Goal: Task Accomplishment & Management: Use online tool/utility

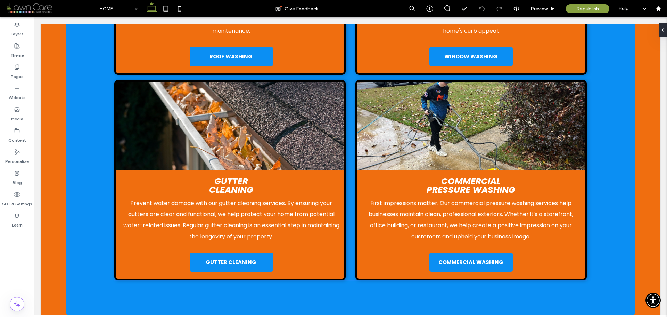
scroll to position [1703, 0]
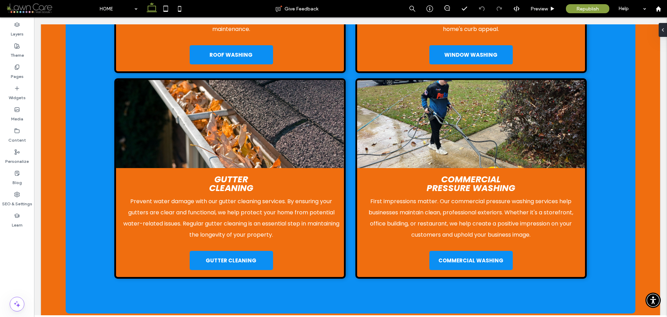
click at [470, 103] on img at bounding box center [471, 124] width 228 height 88
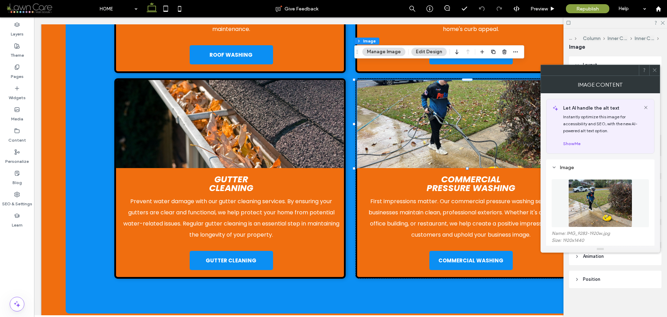
type input "*"
click at [601, 199] on figure at bounding box center [600, 203] width 97 height 48
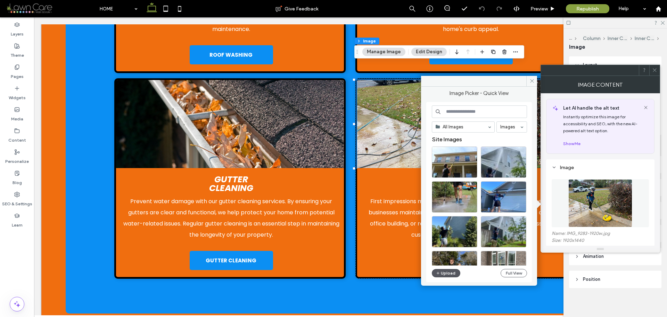
click at [442, 271] on button "Upload" at bounding box center [446, 273] width 28 height 8
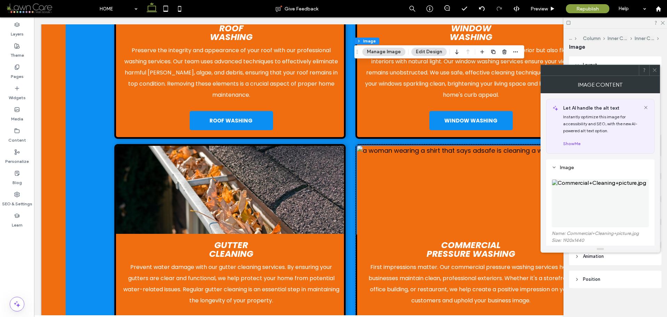
scroll to position [1633, 0]
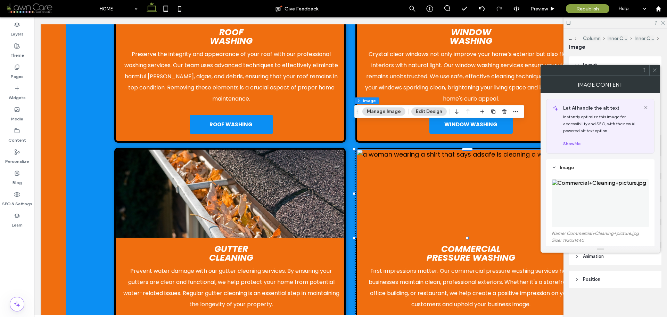
click at [657, 71] on icon at bounding box center [654, 69] width 5 height 5
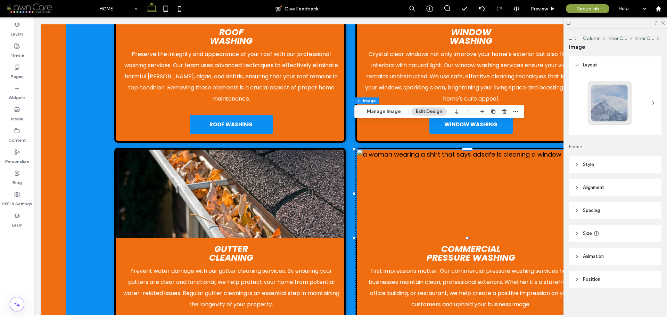
click at [597, 160] on header "Style" at bounding box center [615, 164] width 92 height 17
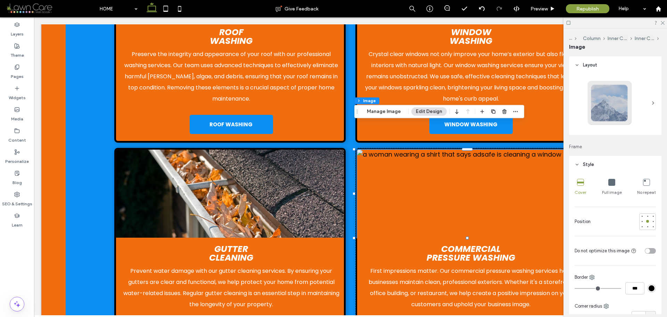
click at [611, 181] on icon at bounding box center [611, 182] width 7 height 7
click at [578, 179] on icon at bounding box center [580, 182] width 7 height 7
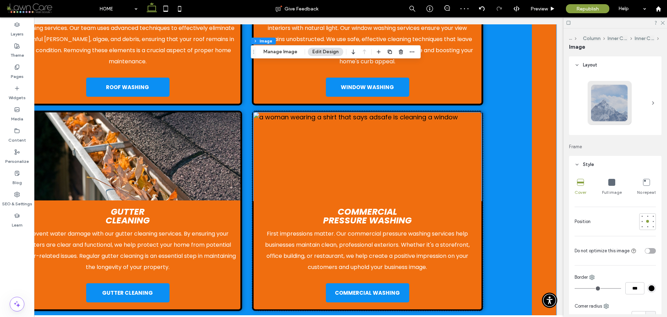
scroll to position [1668, 0]
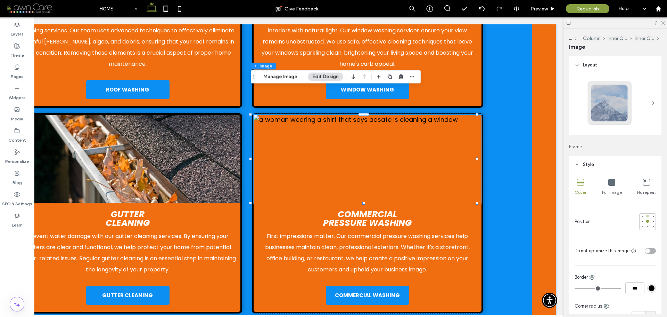
click at [646, 216] on div at bounding box center [647, 215] width 3 height 3
click at [646, 221] on div at bounding box center [647, 221] width 3 height 3
click at [284, 80] on button "Manage Image" at bounding box center [280, 77] width 43 height 8
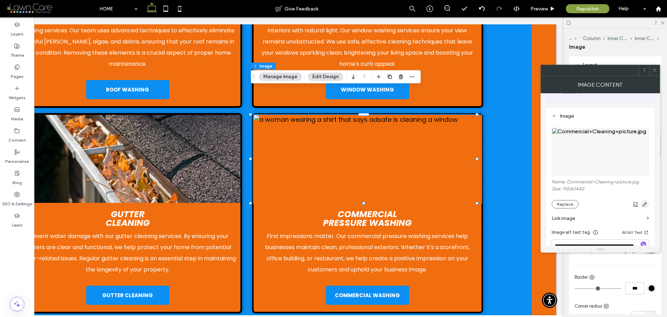
scroll to position [69, 0]
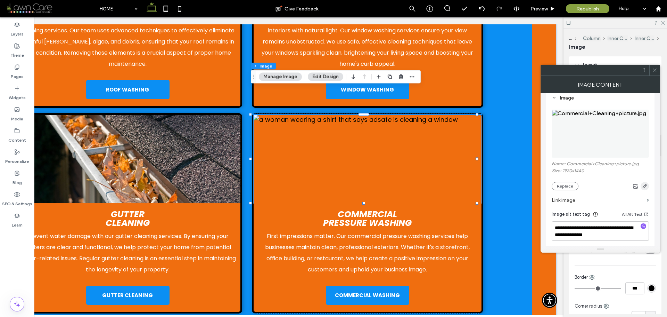
click at [643, 187] on use "button" at bounding box center [645, 186] width 4 height 4
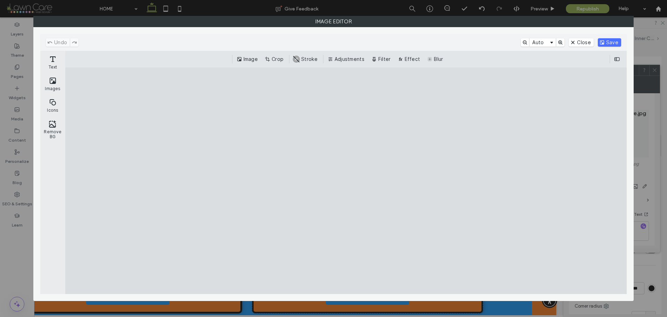
click at [277, 52] on div "Image Crop #ABABAB Stroke Adjustments Filter Effect Blur" at bounding box center [345, 59] width 561 height 17
click at [275, 57] on button "Crop" at bounding box center [274, 59] width 23 height 8
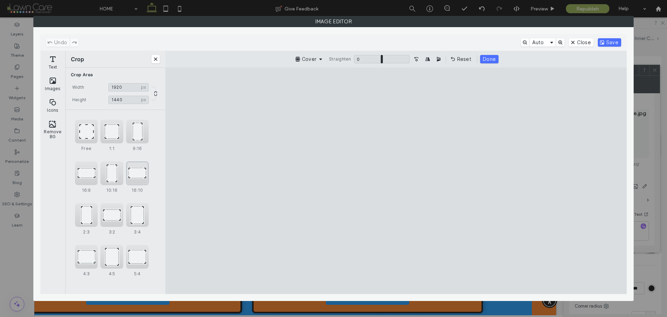
click at [140, 179] on div "16:10" at bounding box center [137, 173] width 23 height 24
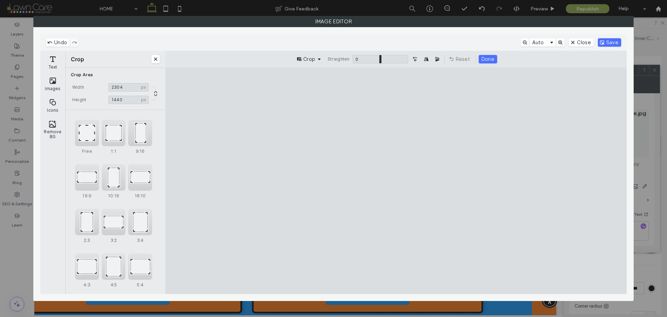
drag, startPoint x: 446, startPoint y: 157, endPoint x: 462, endPoint y: 248, distance: 92.1
click at [396, 180] on cesdk-canvas "Editor canvas" at bounding box center [396, 180] width 0 height 0
drag, startPoint x: 541, startPoint y: 271, endPoint x: 564, endPoint y: 262, distance: 24.2
click at [396, 180] on cesdk-canvas "Editor canvas" at bounding box center [396, 180] width 0 height 0
click at [89, 180] on div "16:9" at bounding box center [87, 177] width 24 height 26
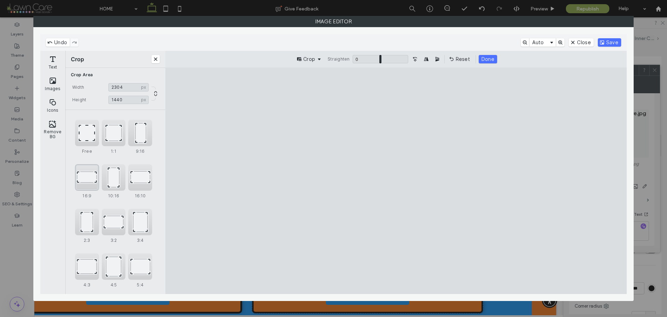
type input "****"
drag, startPoint x: 468, startPoint y: 157, endPoint x: 485, endPoint y: 217, distance: 62.7
click at [396, 180] on cesdk-canvas "Editor canvas" at bounding box center [396, 180] width 0 height 0
click at [614, 41] on button "Save" at bounding box center [609, 42] width 23 height 8
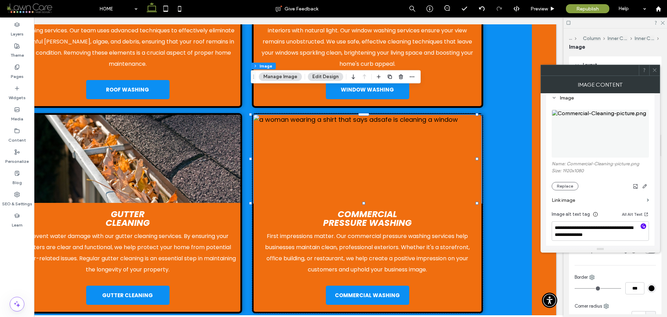
click at [644, 224] on icon "button" at bounding box center [643, 225] width 5 height 5
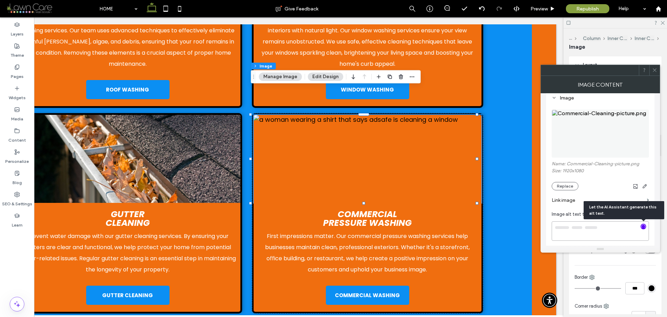
type textarea "**********"
click at [658, 72] on div at bounding box center [654, 70] width 10 height 10
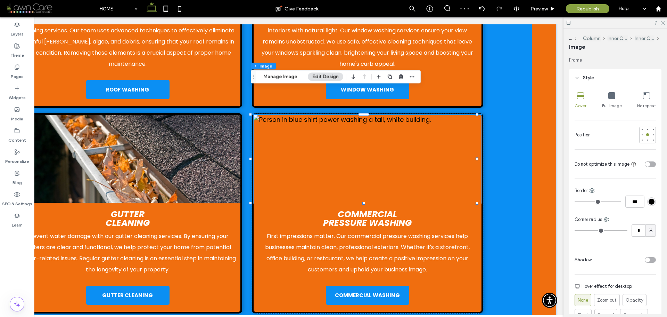
scroll to position [104, 0]
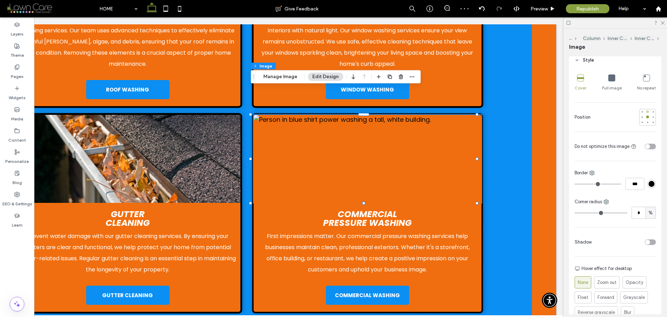
click at [646, 112] on div at bounding box center [647, 111] width 3 height 3
click at [646, 116] on div at bounding box center [647, 116] width 3 height 3
click at [646, 122] on div at bounding box center [647, 122] width 3 height 3
click at [646, 118] on div at bounding box center [647, 116] width 3 height 3
click at [273, 76] on button "Manage Image" at bounding box center [280, 77] width 43 height 8
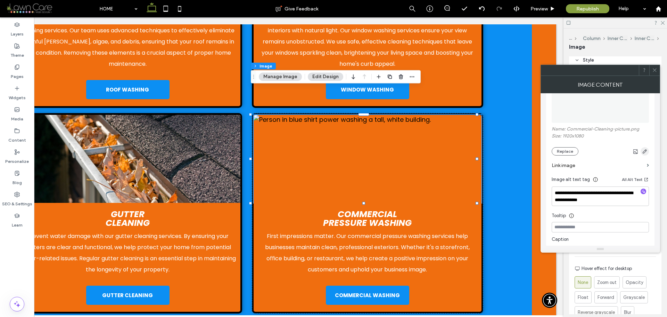
click at [645, 152] on use "button" at bounding box center [645, 151] width 4 height 4
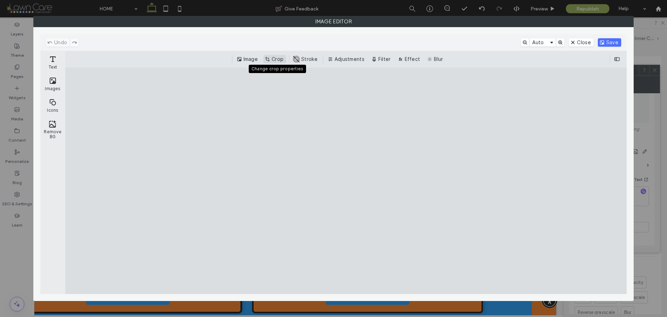
click at [274, 57] on button "Crop" at bounding box center [274, 59] width 23 height 8
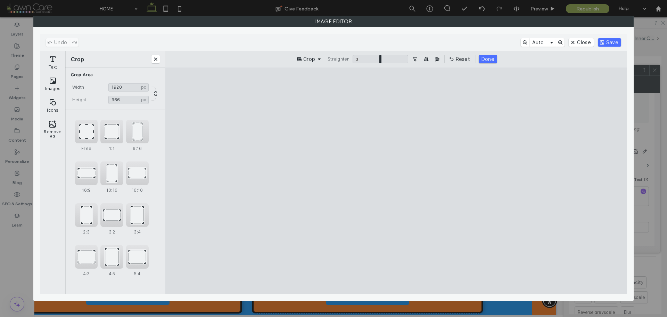
type input "***"
drag, startPoint x: 393, startPoint y: 272, endPoint x: 412, endPoint y: 254, distance: 26.5
click at [396, 180] on cesdk-canvas "Editor canvas" at bounding box center [396, 180] width 0 height 0
drag, startPoint x: 218, startPoint y: 179, endPoint x: 286, endPoint y: 186, distance: 68.1
click at [396, 180] on cesdk-canvas "Editor canvas" at bounding box center [396, 180] width 0 height 0
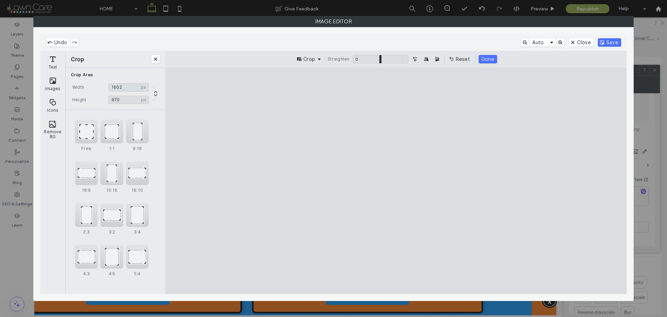
drag, startPoint x: 252, startPoint y: 180, endPoint x: 244, endPoint y: 179, distance: 8.5
click at [396, 180] on cesdk-canvas "Editor canvas" at bounding box center [396, 180] width 0 height 0
click at [121, 86] on input "****" at bounding box center [128, 87] width 40 height 8
click at [125, 86] on input "*****" at bounding box center [128, 87] width 40 height 8
click at [116, 85] on input "*****" at bounding box center [128, 87] width 40 height 8
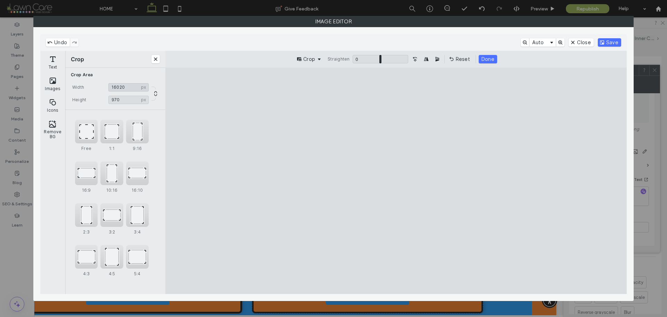
click at [121, 85] on input "*****" at bounding box center [128, 87] width 40 height 8
drag, startPoint x: 126, startPoint y: 85, endPoint x: 117, endPoint y: 84, distance: 9.5
click at [117, 84] on input "*****" at bounding box center [128, 87] width 40 height 8
click at [123, 86] on input "*****" at bounding box center [128, 87] width 40 height 8
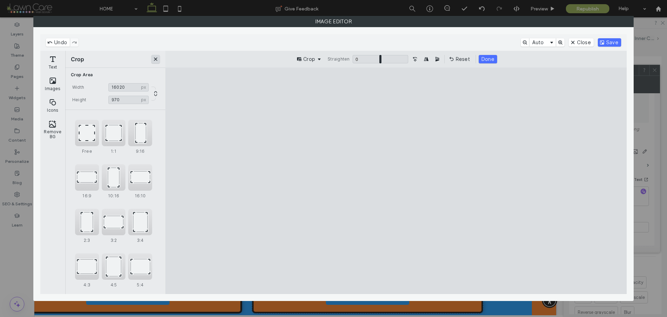
type input "****"
click at [155, 59] on button "Close" at bounding box center [155, 59] width 8 height 8
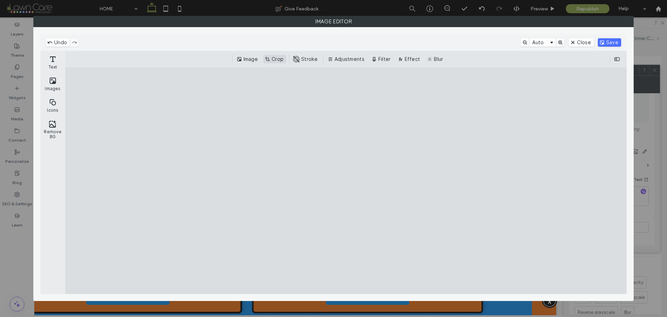
click at [285, 57] on button "Crop" at bounding box center [274, 59] width 23 height 8
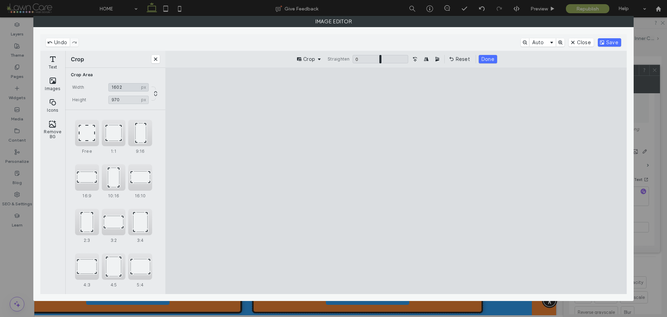
click at [123, 89] on input "****" at bounding box center [128, 87] width 40 height 8
type input "****"
drag, startPoint x: 247, startPoint y: 182, endPoint x: 251, endPoint y: 182, distance: 3.5
click at [396, 180] on cesdk-canvas "Editor canvas" at bounding box center [396, 180] width 0 height 0
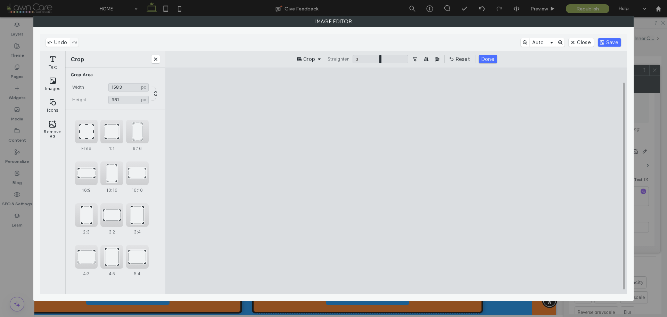
type input "***"
drag, startPoint x: 403, startPoint y: 271, endPoint x: 404, endPoint y: 274, distance: 3.6
click at [396, 180] on cesdk-canvas "Editor canvas" at bounding box center [396, 180] width 0 height 0
click at [616, 43] on button "Save" at bounding box center [609, 42] width 23 height 8
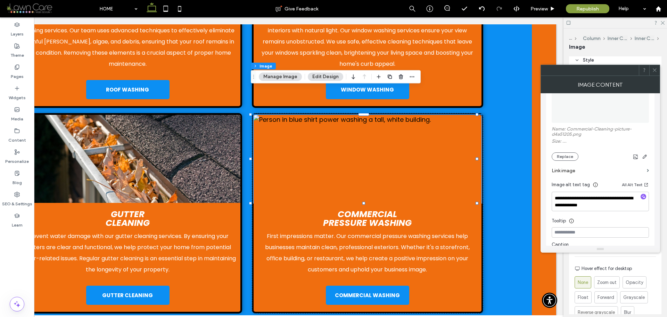
click at [656, 75] on span at bounding box center [654, 70] width 5 height 10
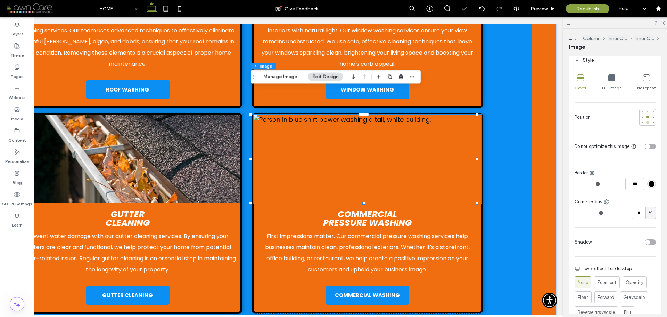
click at [645, 124] on div at bounding box center [647, 122] width 5 height 5
click at [606, 81] on div "Full image" at bounding box center [612, 83] width 20 height 22
click at [20, 136] on label "Content" at bounding box center [17, 138] width 18 height 10
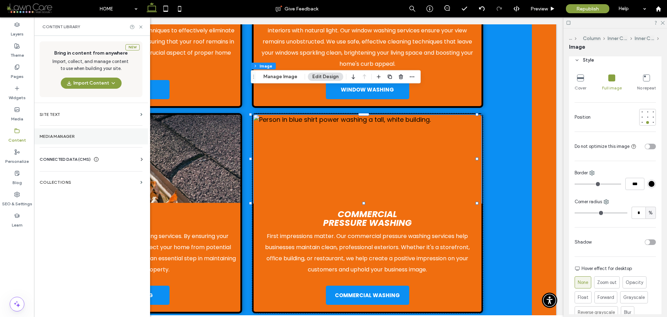
click at [60, 132] on section "Media Manager" at bounding box center [91, 136] width 114 height 16
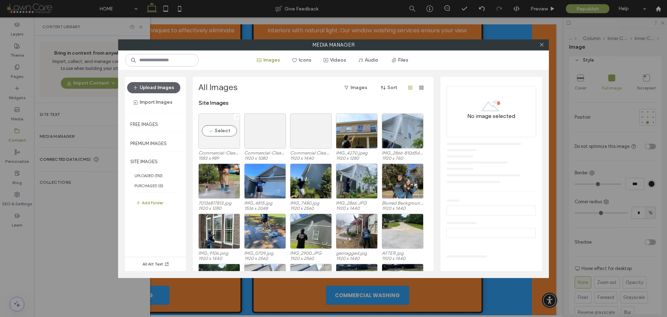
click at [236, 116] on icon at bounding box center [237, 116] width 3 height 3
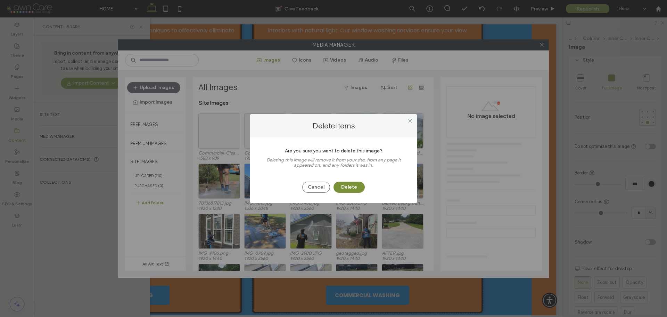
click at [355, 183] on button "Delete" at bounding box center [349, 186] width 31 height 11
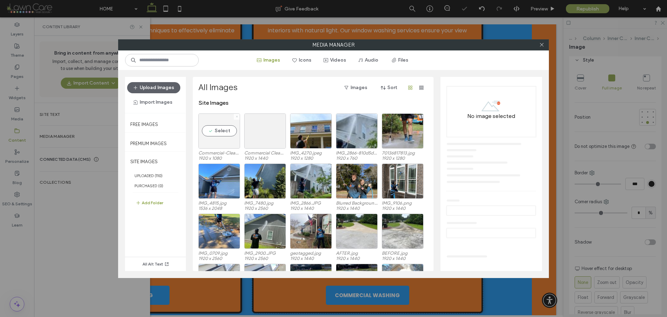
click at [237, 115] on icon at bounding box center [237, 116] width 3 height 3
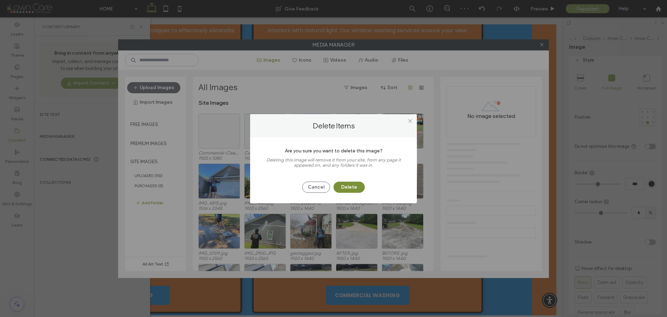
click at [342, 189] on button "Delete" at bounding box center [349, 186] width 31 height 11
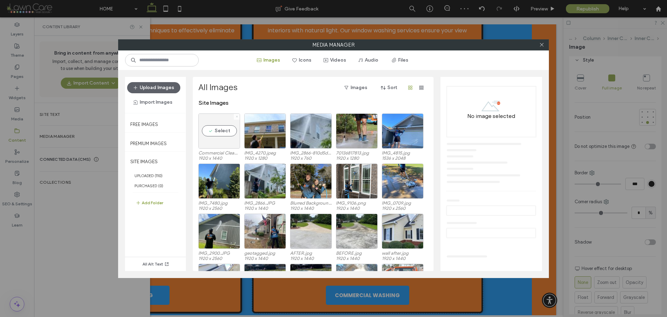
click at [236, 116] on icon at bounding box center [237, 116] width 3 height 3
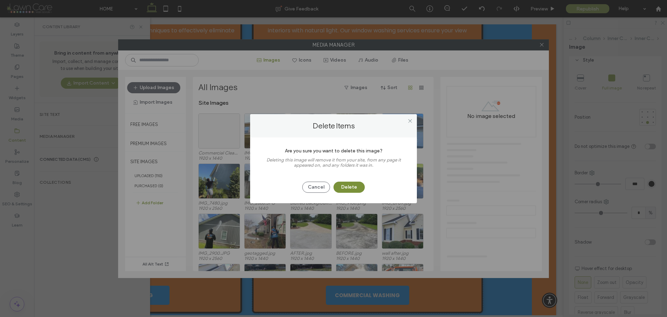
click at [356, 187] on button "Delete" at bounding box center [349, 186] width 31 height 11
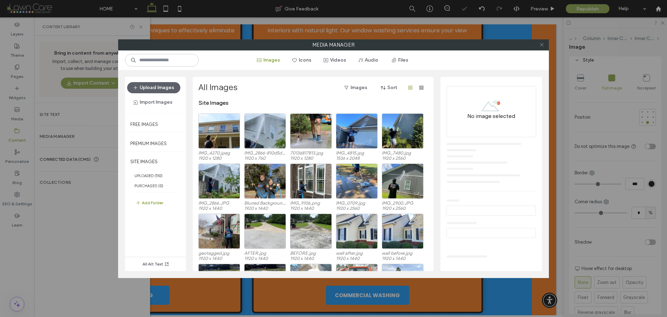
click at [540, 45] on icon at bounding box center [541, 44] width 5 height 5
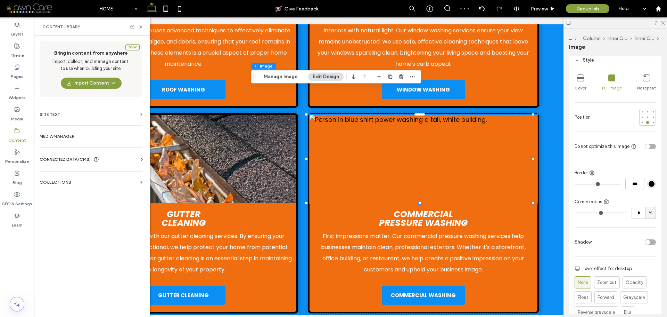
scroll to position [0, 0]
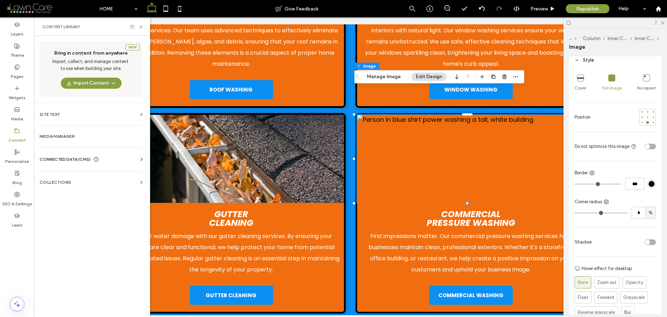
drag, startPoint x: 311, startPoint y: 315, endPoint x: 178, endPoint y: 246, distance: 149.7
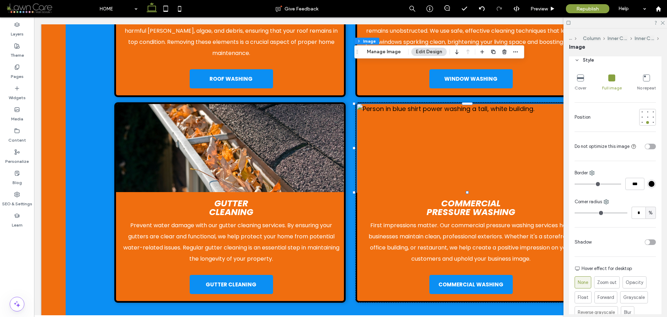
scroll to position [1703, 0]
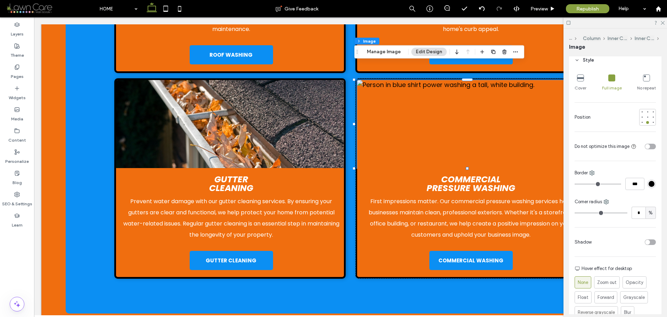
click at [534, 114] on img at bounding box center [471, 124] width 228 height 88
click at [535, 114] on img at bounding box center [471, 124] width 228 height 88
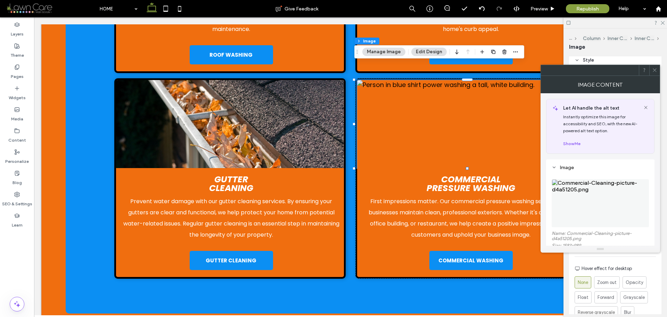
click at [625, 198] on img at bounding box center [600, 203] width 97 height 48
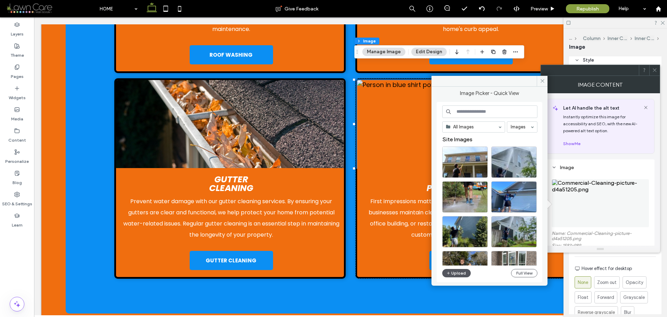
click at [464, 273] on button "Upload" at bounding box center [456, 273] width 28 height 8
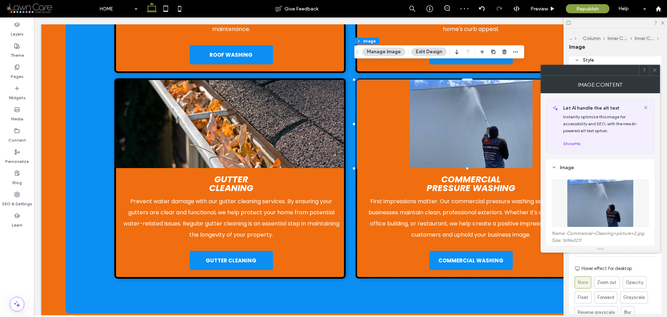
click at [651, 67] on div at bounding box center [654, 70] width 10 height 10
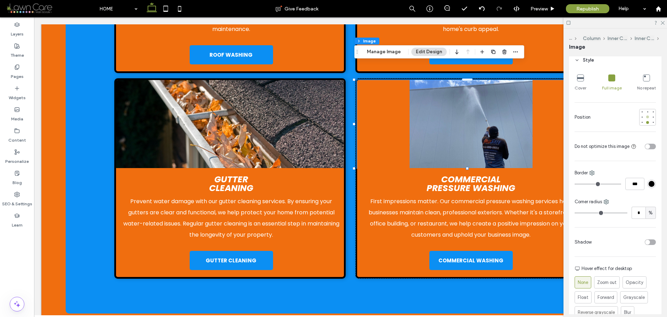
click at [646, 118] on div at bounding box center [647, 116] width 3 height 3
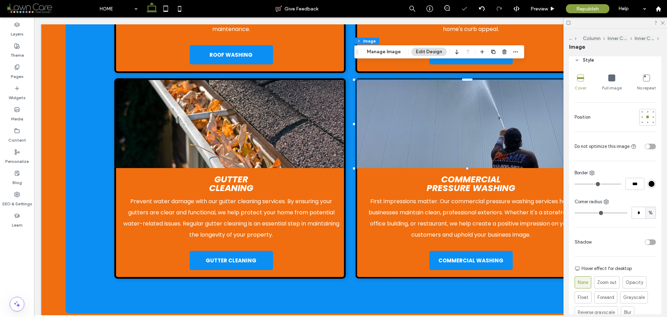
click at [611, 79] on icon at bounding box center [611, 77] width 7 height 7
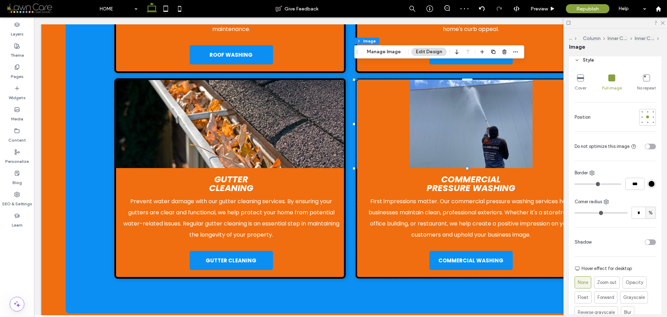
click at [581, 83] on div "Cover" at bounding box center [581, 83] width 12 height 22
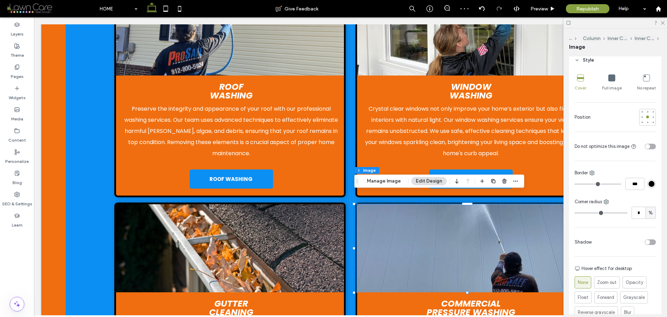
scroll to position [1633, 0]
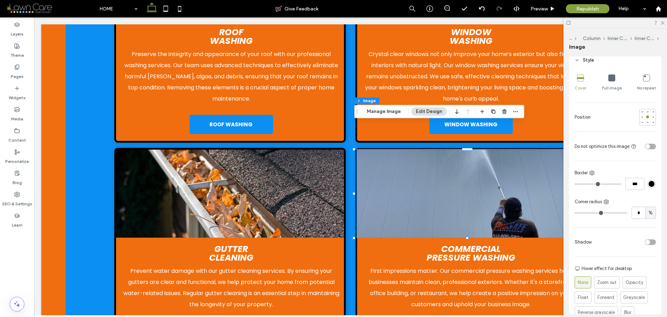
click at [613, 80] on icon at bounding box center [611, 77] width 7 height 7
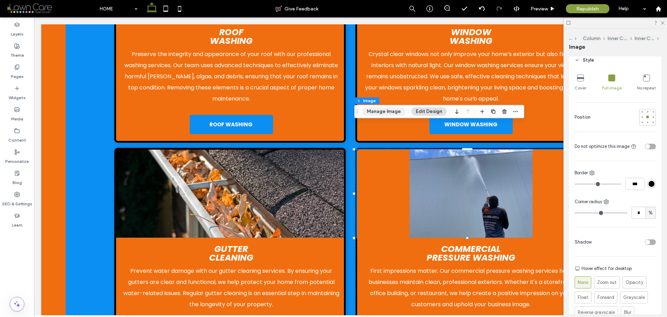
click at [390, 114] on button "Manage Image" at bounding box center [383, 111] width 43 height 8
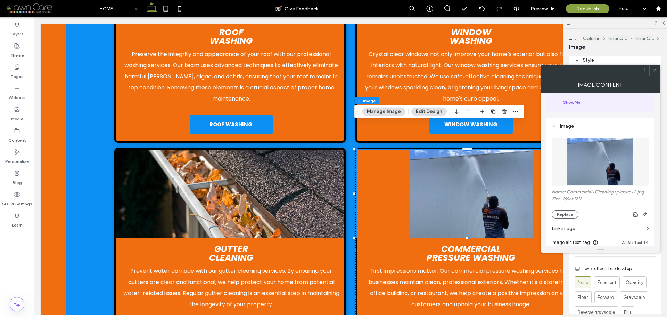
scroll to position [139, 0]
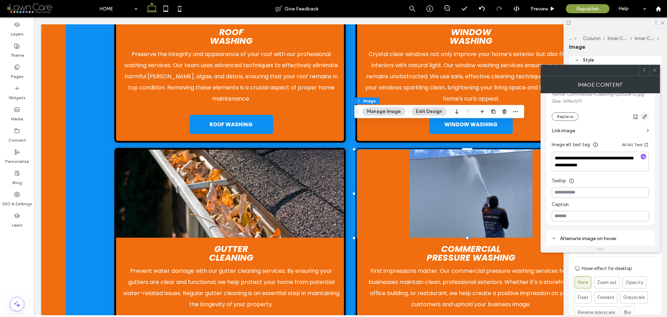
click at [645, 117] on icon "button" at bounding box center [645, 117] width 6 height 6
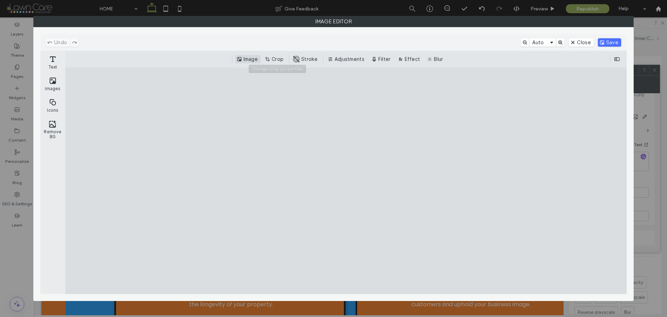
click at [257, 60] on button "Image" at bounding box center [247, 59] width 25 height 8
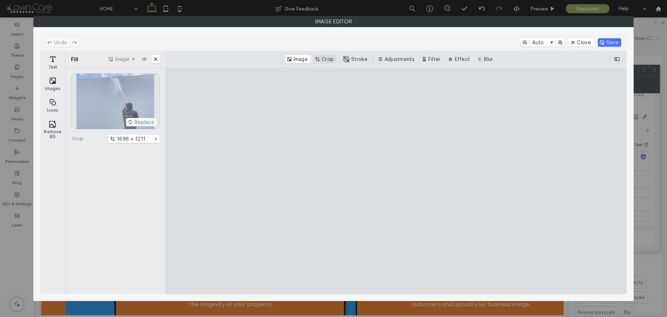
click at [327, 60] on button "Crop" at bounding box center [324, 59] width 23 height 8
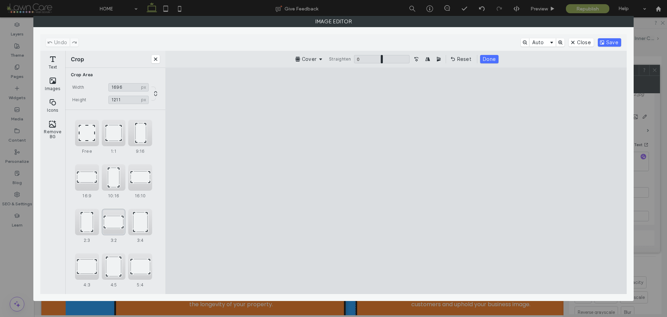
click at [114, 218] on div "3:2" at bounding box center [114, 221] width 24 height 26
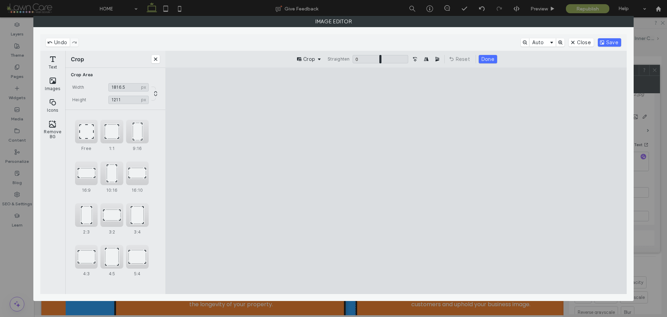
drag, startPoint x: 386, startPoint y: 164, endPoint x: 386, endPoint y: 193, distance: 29.2
click at [396, 180] on cesdk-canvas "Editor canvas" at bounding box center [396, 180] width 0 height 0
type input "****"
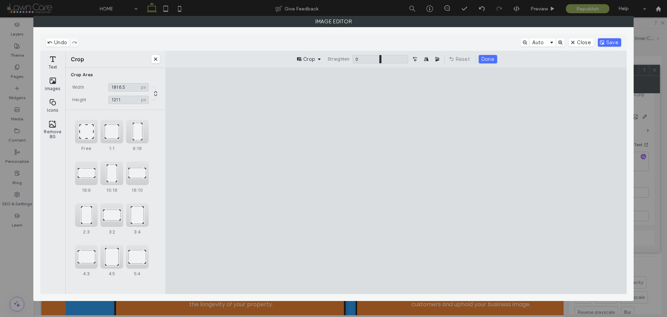
type input "****"
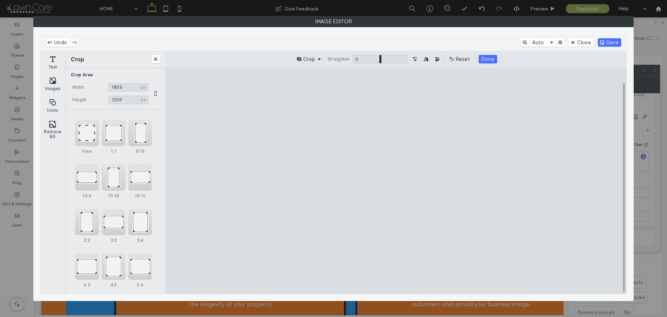
type input "****"
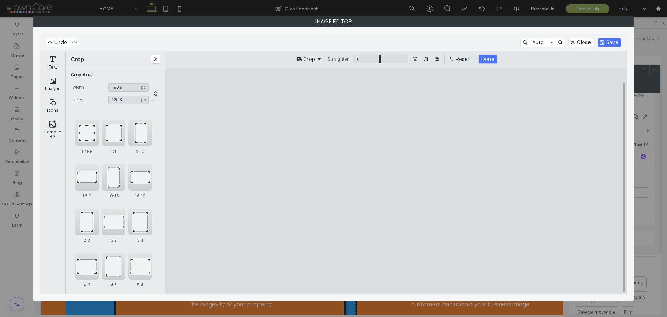
type input "****"
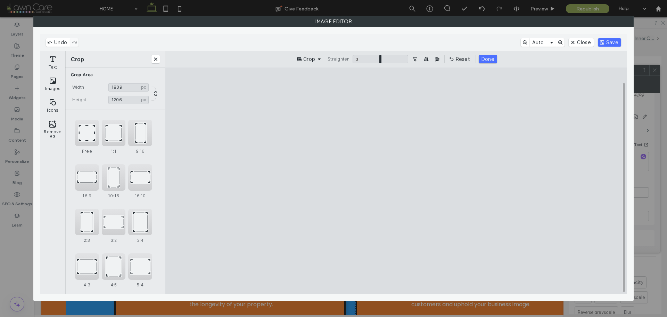
type input "****"
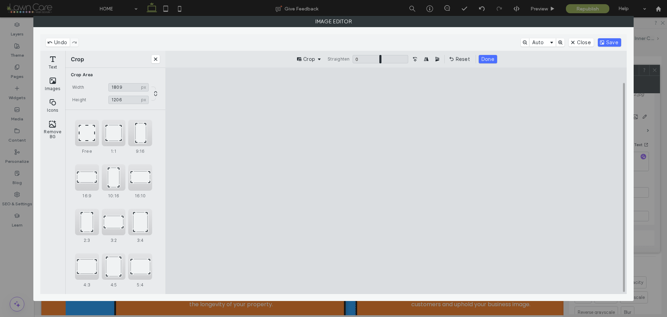
type input "****"
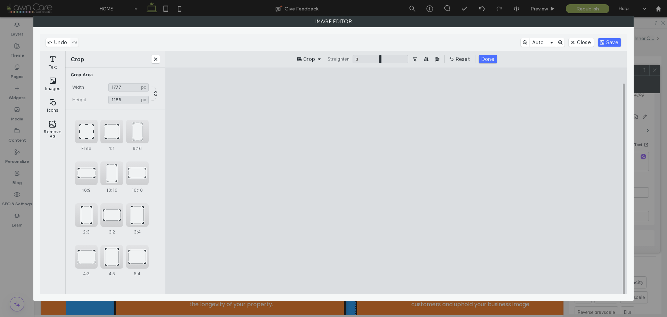
type input "****"
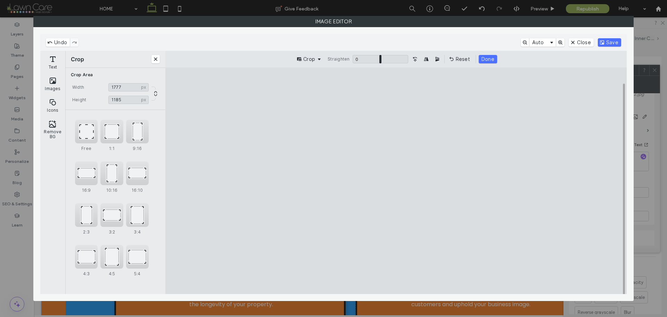
type input "****"
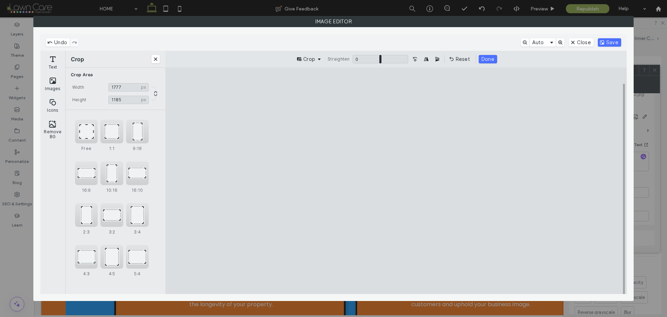
type input "****"
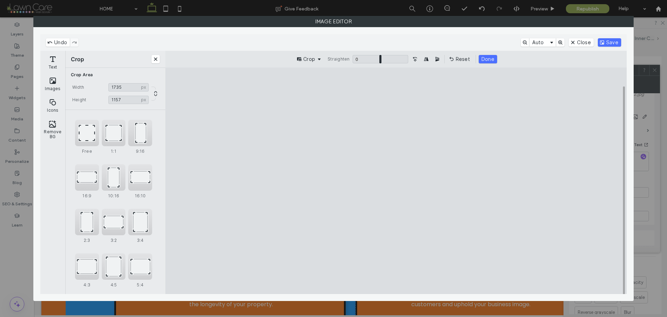
type input "****"
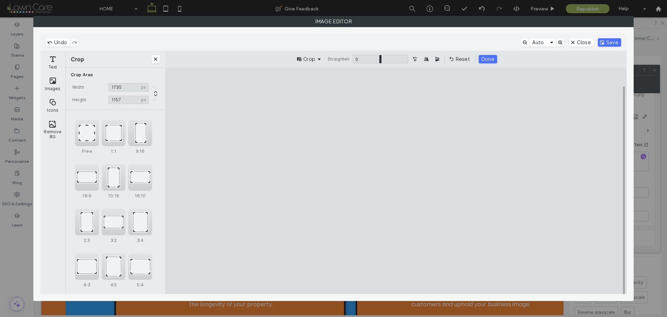
type input "****"
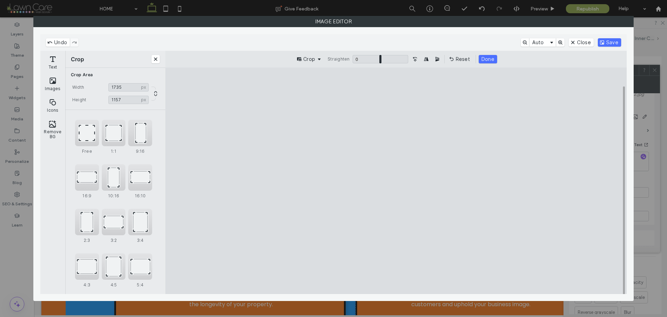
type input "****"
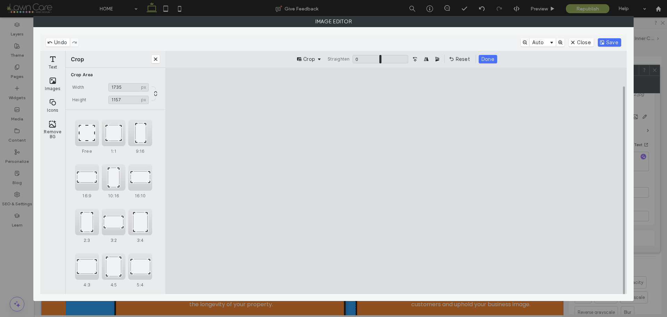
type input "****"
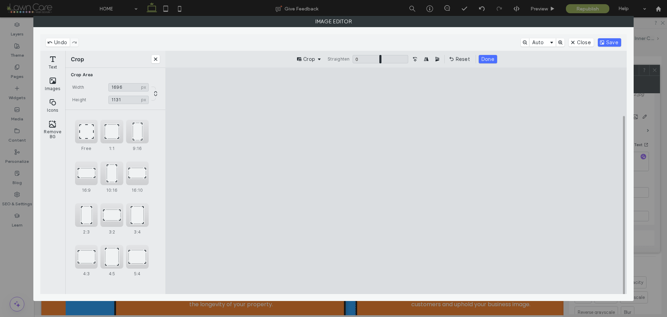
type input "****"
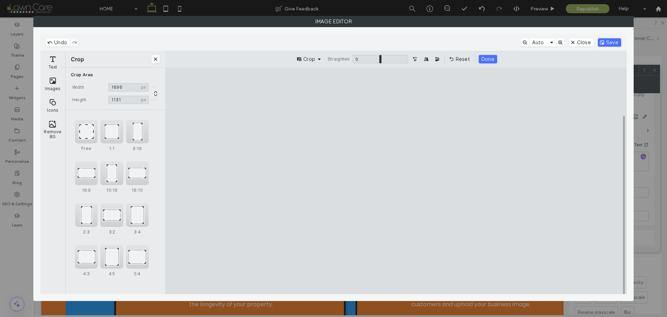
type input "****"
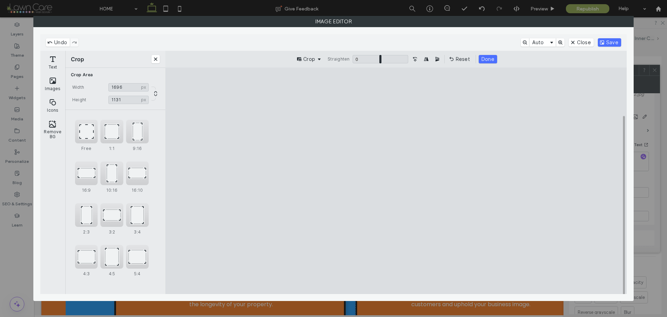
type input "****"
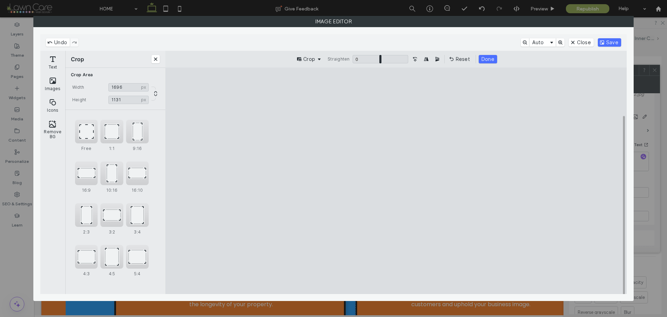
type input "****"
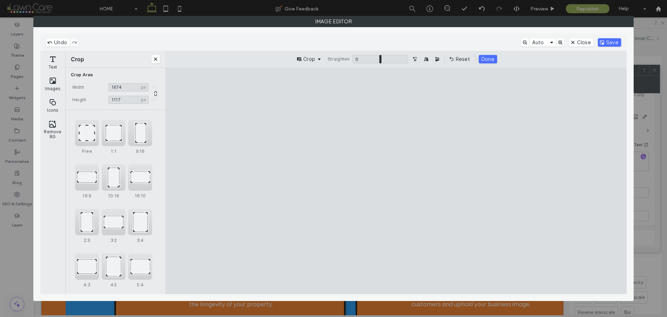
type input "****"
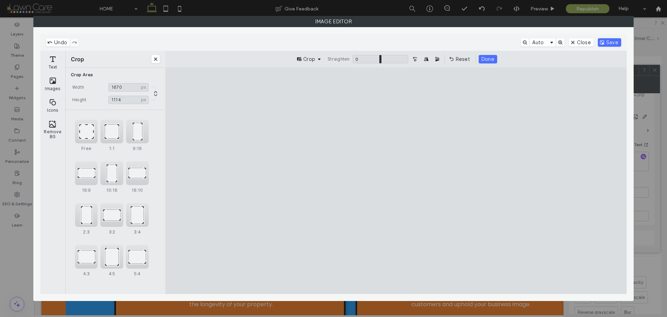
type input "****"
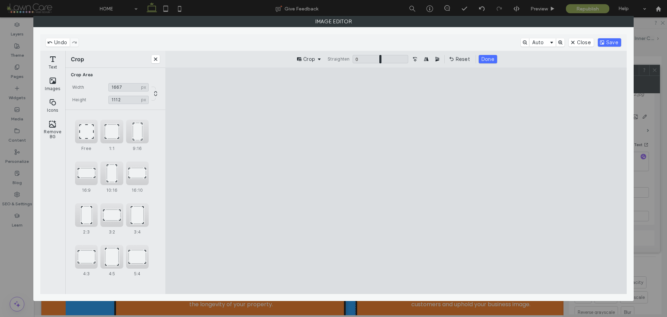
type input "****"
drag, startPoint x: 261, startPoint y: 271, endPoint x: 284, endPoint y: 257, distance: 27.2
click at [396, 180] on cesdk-canvas "Editor canvas" at bounding box center [396, 180] width 0 height 0
drag, startPoint x: 335, startPoint y: 195, endPoint x: 324, endPoint y: 193, distance: 11.2
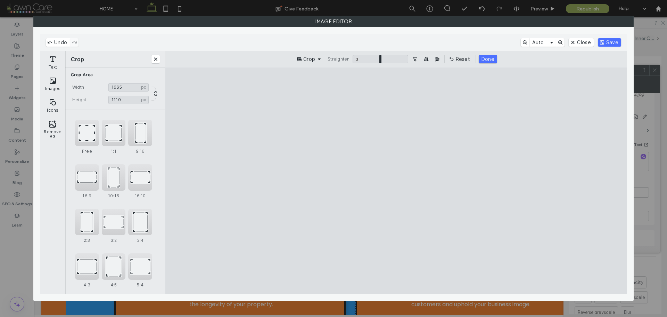
click at [396, 180] on cesdk-canvas "Editor canvas" at bounding box center [396, 180] width 0 height 0
drag, startPoint x: 336, startPoint y: 190, endPoint x: 351, endPoint y: 209, distance: 24.0
click at [396, 180] on cesdk-canvas "Editor canvas" at bounding box center [396, 180] width 0 height 0
click at [491, 59] on button "Done" at bounding box center [488, 59] width 18 height 8
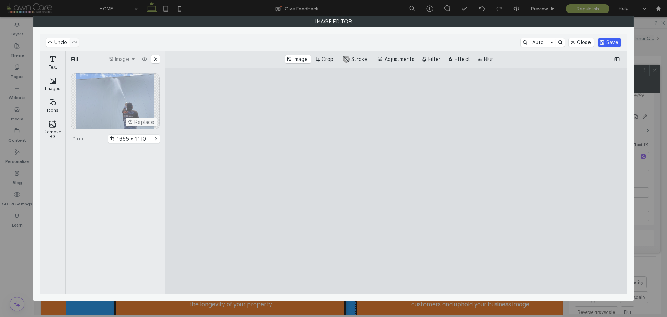
click at [613, 43] on button "Save" at bounding box center [609, 42] width 23 height 8
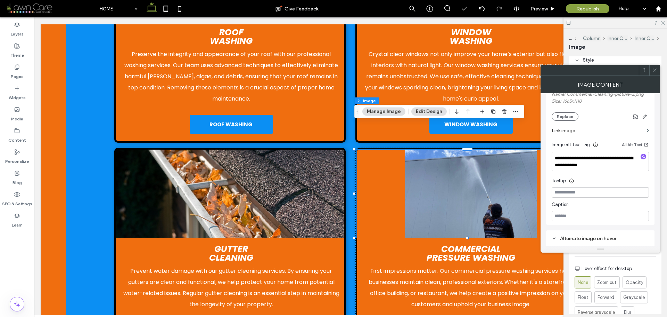
click at [655, 69] on icon at bounding box center [654, 69] width 5 height 5
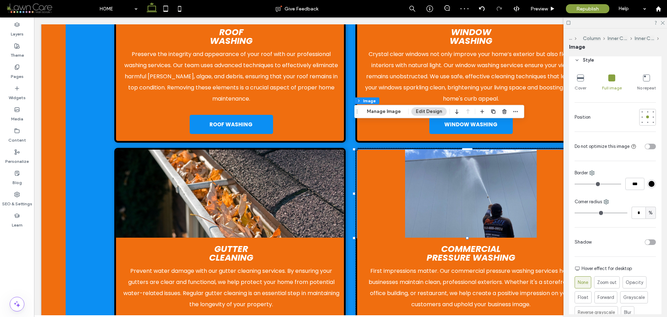
click at [581, 78] on icon at bounding box center [580, 77] width 7 height 7
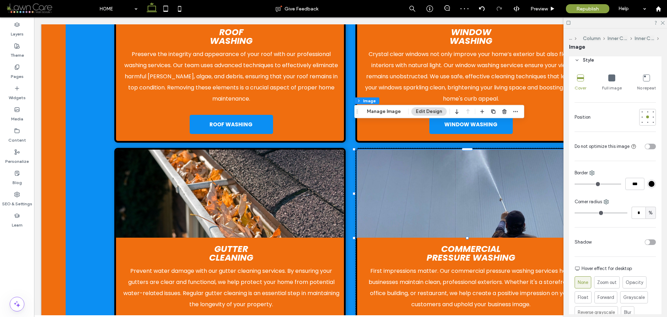
click at [610, 79] on icon at bounding box center [611, 77] width 7 height 7
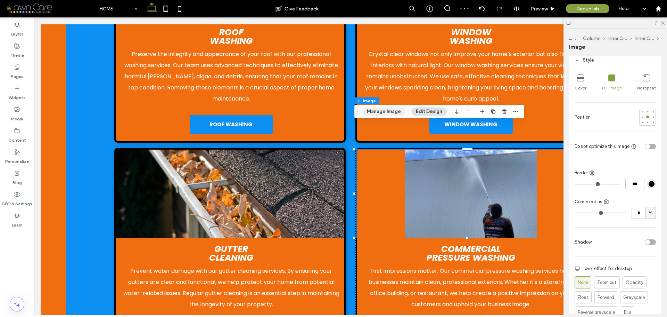
click at [370, 110] on button "Manage Image" at bounding box center [383, 111] width 43 height 8
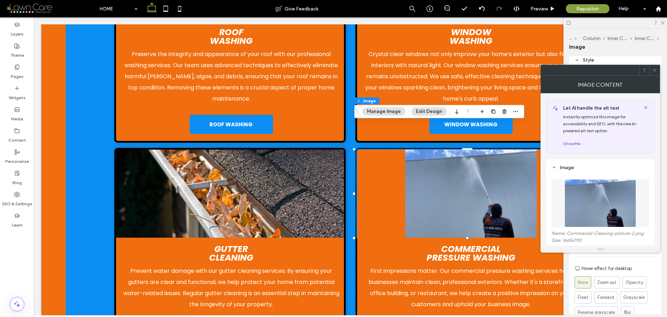
click at [611, 200] on img at bounding box center [601, 203] width 72 height 48
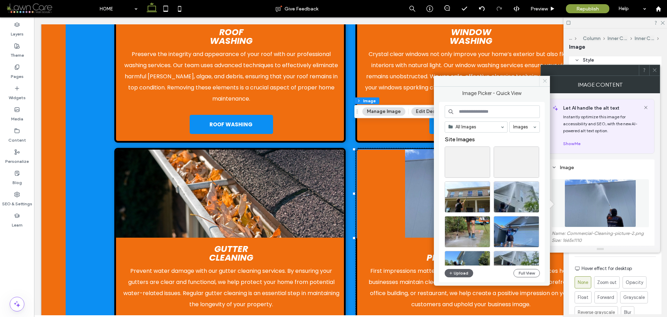
click at [547, 82] on icon at bounding box center [544, 80] width 5 height 5
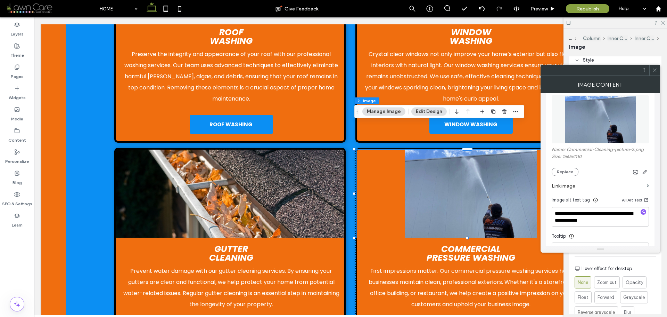
scroll to position [104, 0]
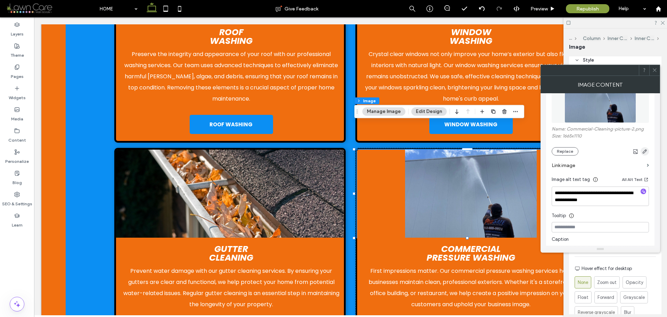
click at [646, 150] on use "button" at bounding box center [645, 151] width 4 height 4
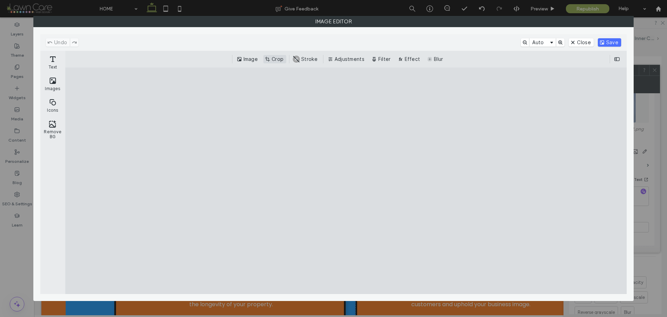
click at [271, 60] on button "Crop" at bounding box center [274, 59] width 23 height 8
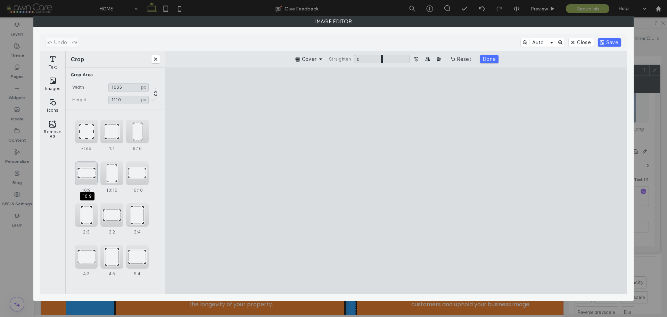
click at [83, 175] on div "16:9" at bounding box center [86, 173] width 23 height 24
type input "*******"
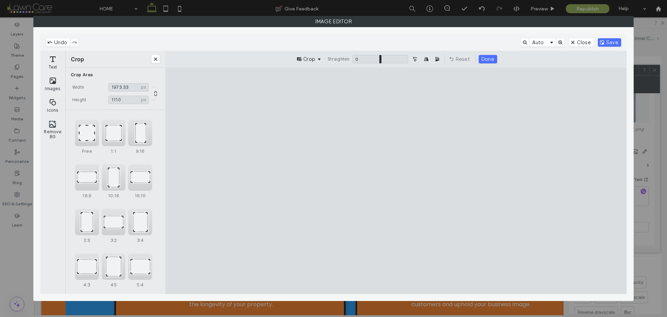
drag, startPoint x: 428, startPoint y: 146, endPoint x: 419, endPoint y: 190, distance: 45.4
click at [396, 180] on cesdk-canvas "Editor canvas" at bounding box center [396, 180] width 0 height 0
drag, startPoint x: 483, startPoint y: 191, endPoint x: 478, endPoint y: 174, distance: 17.5
click at [396, 180] on cesdk-canvas "Editor canvas" at bounding box center [396, 180] width 0 height 0
click at [606, 40] on button "Save" at bounding box center [609, 42] width 23 height 8
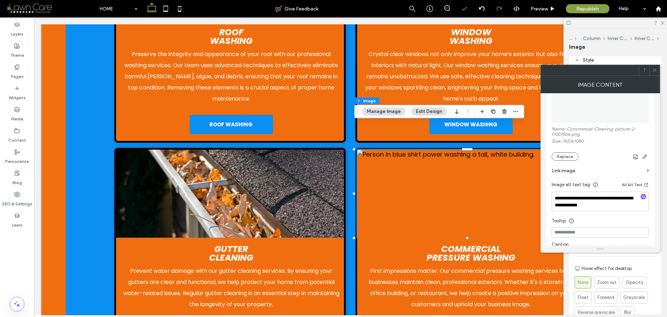
click at [658, 72] on div at bounding box center [654, 70] width 10 height 10
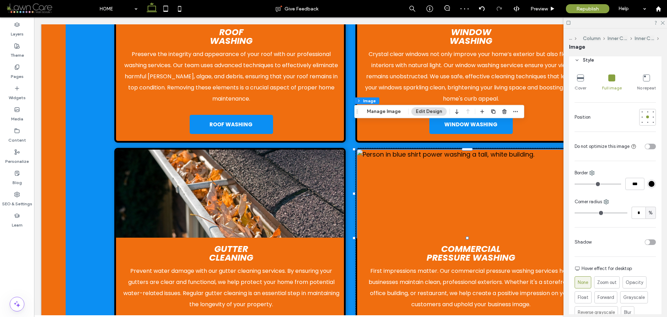
click at [582, 80] on icon at bounding box center [580, 77] width 7 height 7
click at [608, 79] on icon at bounding box center [611, 77] width 7 height 7
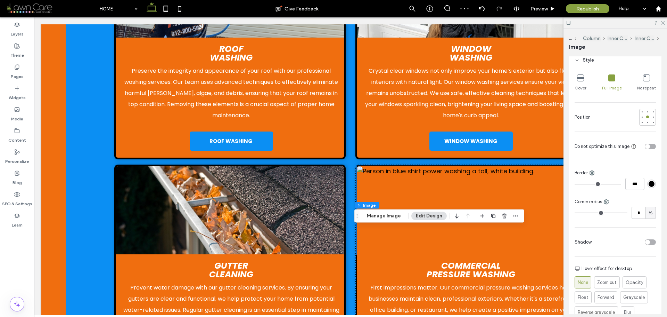
scroll to position [1633, 0]
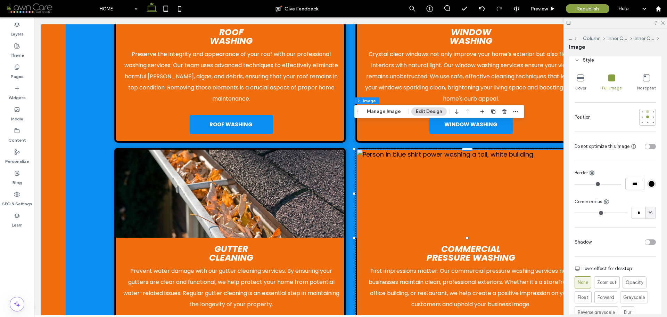
click at [646, 111] on div at bounding box center [647, 111] width 3 height 3
click at [646, 118] on div at bounding box center [647, 116] width 5 height 5
click at [645, 125] on div "Cover Full image No repeat Position Do not optimize this image Border *** Corne…" at bounding box center [615, 204] width 92 height 270
click at [646, 122] on div at bounding box center [647, 122] width 3 height 3
click at [17, 134] on label "Content" at bounding box center [17, 138] width 18 height 10
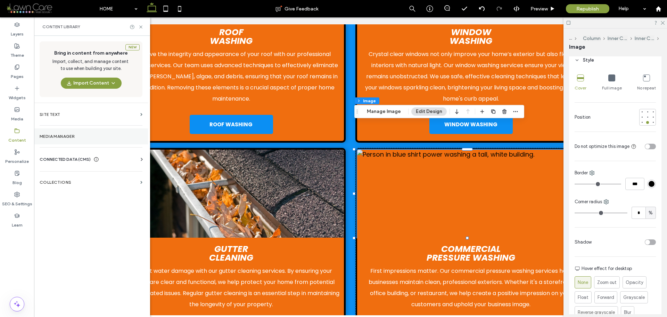
click at [67, 134] on label "Media Manager" at bounding box center [91, 136] width 103 height 5
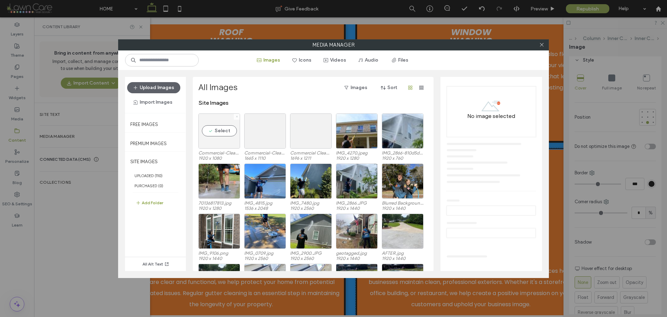
click at [238, 115] on icon at bounding box center [237, 116] width 3 height 3
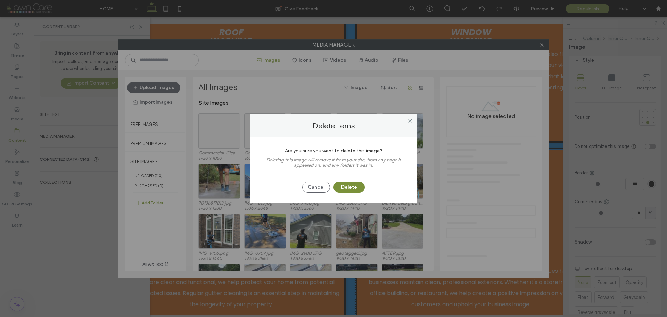
click at [354, 189] on button "Delete" at bounding box center [349, 186] width 31 height 11
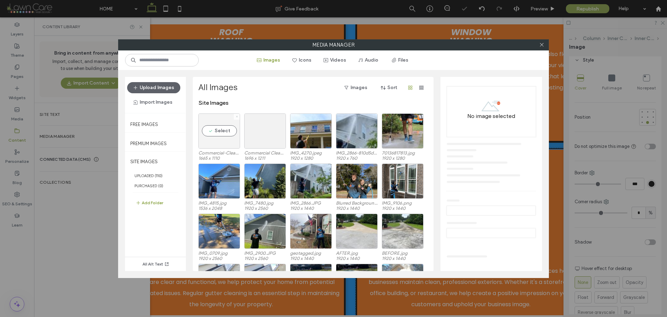
click at [236, 115] on span at bounding box center [237, 117] width 3 height 6
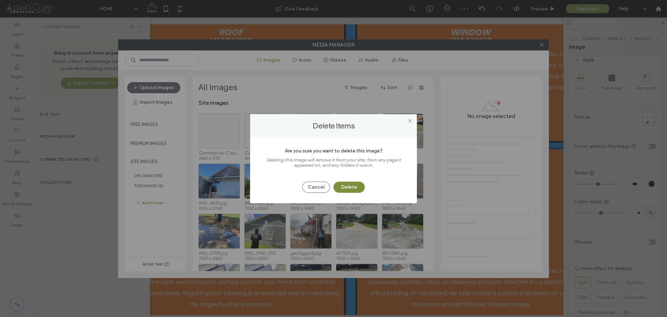
click at [348, 183] on button "Delete" at bounding box center [349, 186] width 31 height 11
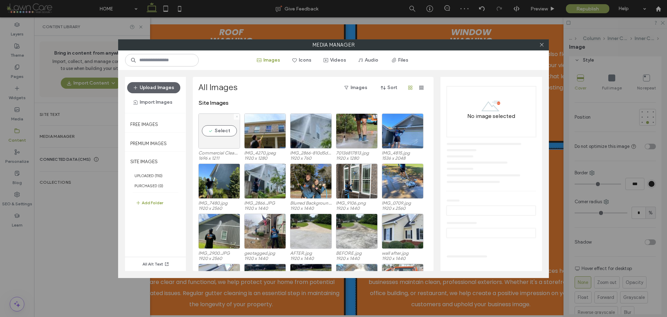
click at [237, 117] on icon at bounding box center [237, 116] width 3 height 3
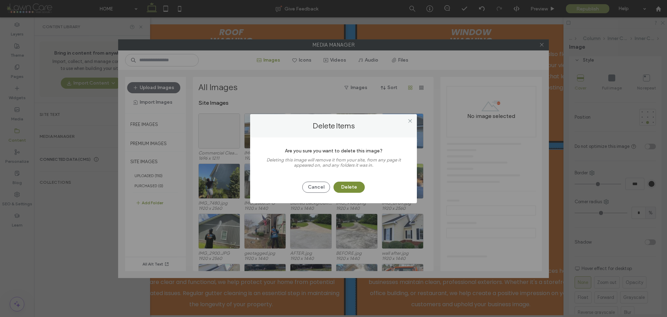
click at [354, 185] on button "Delete" at bounding box center [349, 186] width 31 height 11
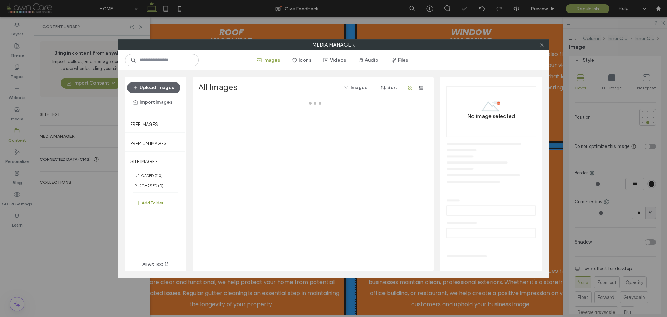
click at [542, 44] on icon at bounding box center [541, 44] width 5 height 5
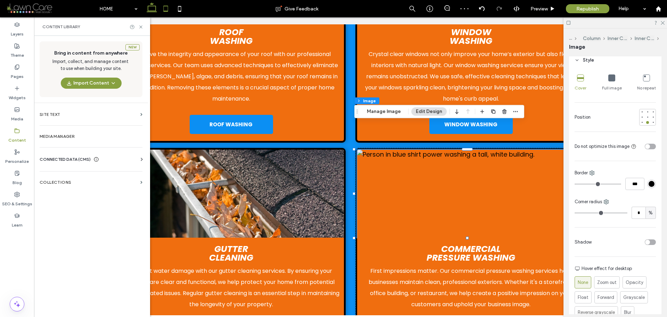
click at [170, 9] on icon at bounding box center [166, 9] width 14 height 14
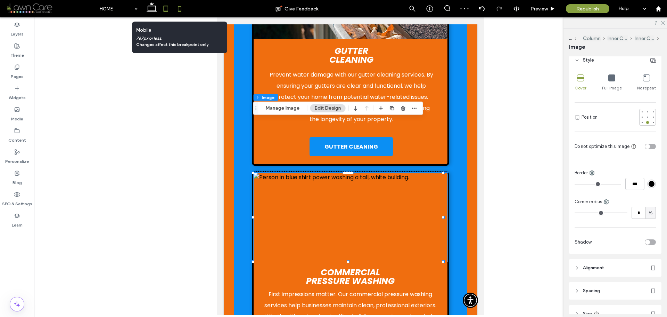
click at [183, 11] on icon at bounding box center [180, 9] width 14 height 14
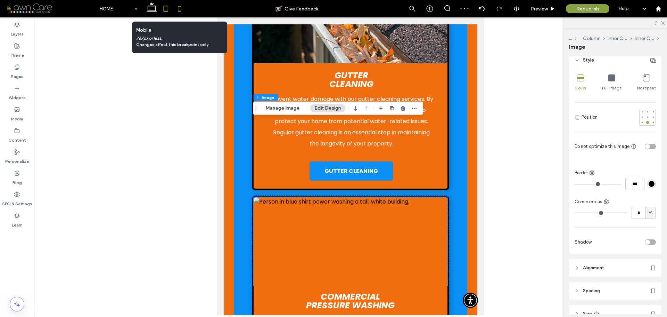
type input "***"
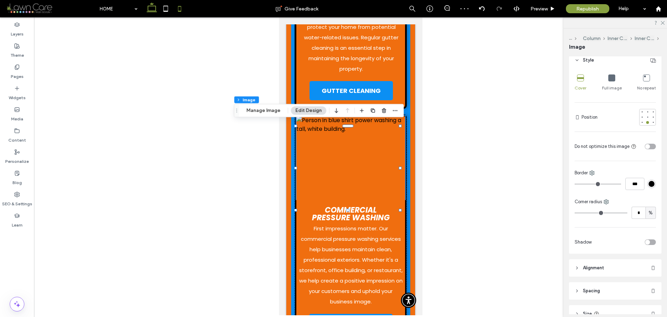
click at [151, 10] on icon at bounding box center [152, 9] width 14 height 14
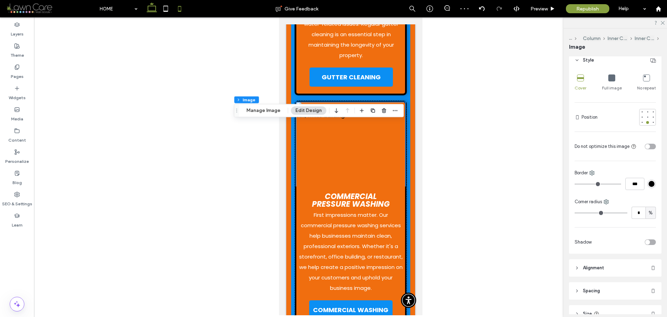
type input "***"
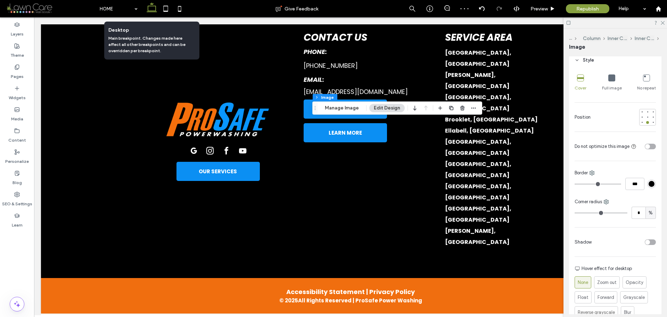
scroll to position [1637, 0]
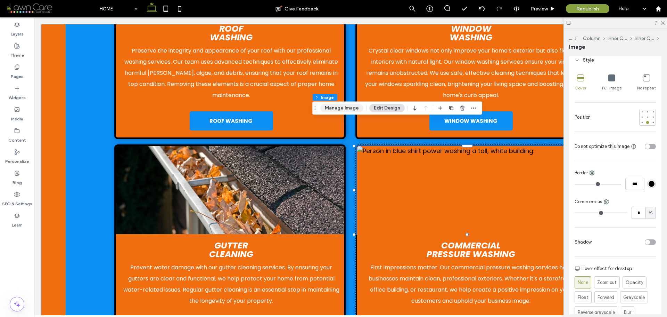
click at [339, 109] on button "Manage Image" at bounding box center [341, 108] width 43 height 8
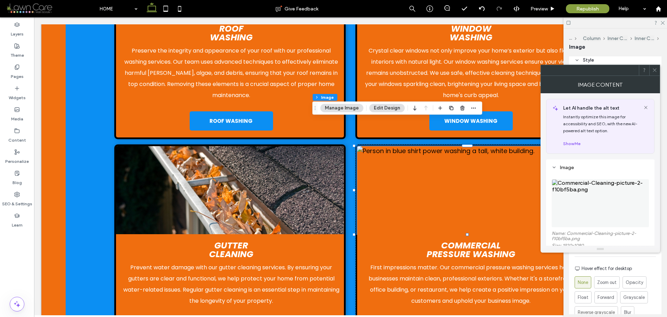
click at [612, 193] on img at bounding box center [600, 203] width 97 height 48
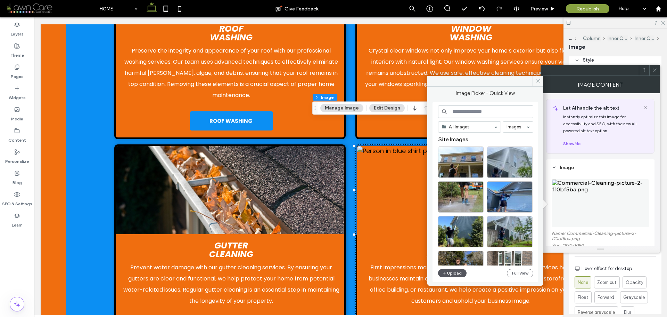
click at [460, 273] on button "Upload" at bounding box center [452, 273] width 28 height 8
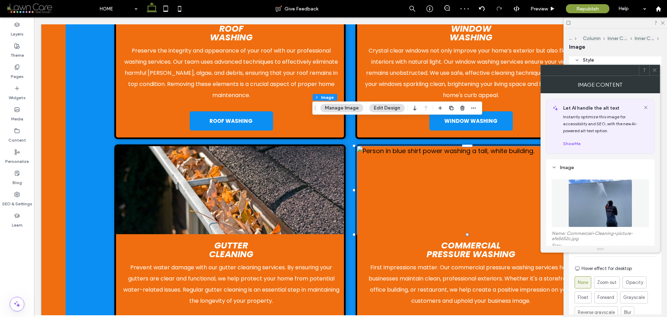
click at [654, 68] on icon at bounding box center [654, 69] width 5 height 5
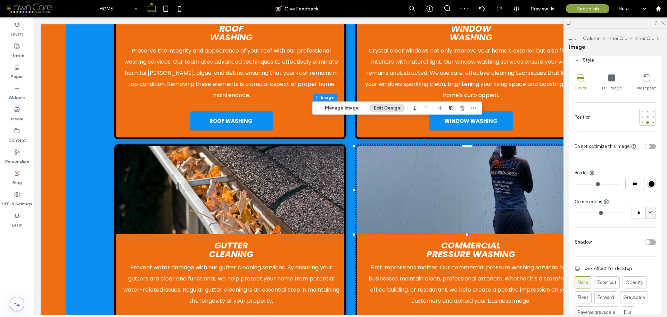
click at [646, 116] on div at bounding box center [647, 116] width 3 height 3
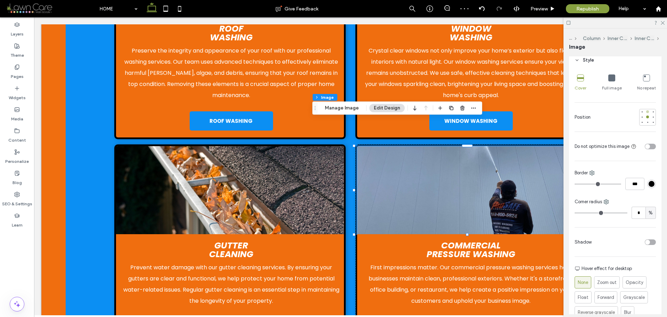
click at [646, 110] on div at bounding box center [647, 111] width 3 height 3
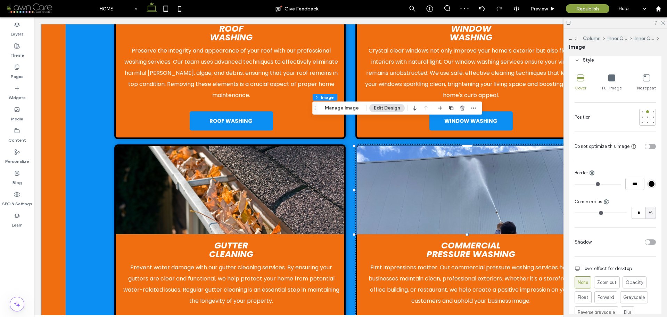
click at [611, 78] on icon at bounding box center [611, 77] width 7 height 7
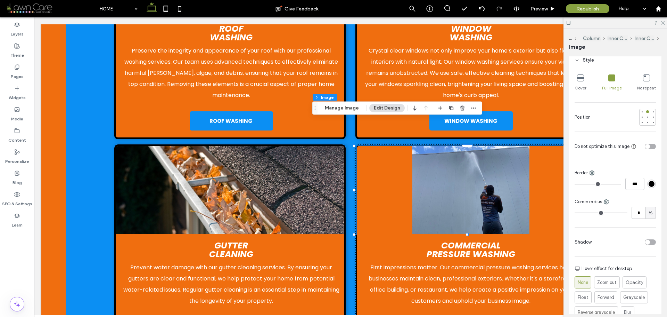
click at [292, 155] on img at bounding box center [230, 190] width 228 height 88
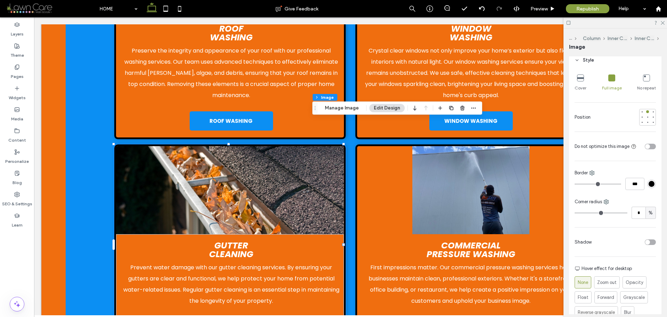
click at [292, 155] on img at bounding box center [230, 190] width 228 height 88
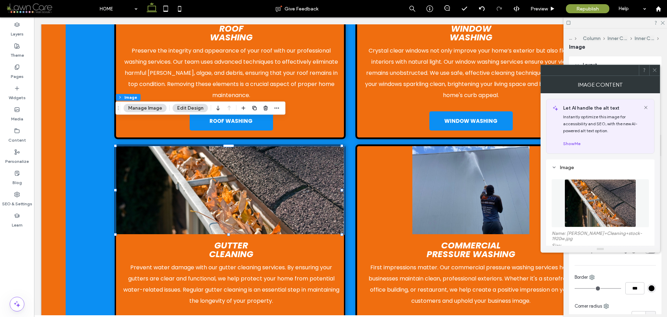
type input "*"
click at [657, 70] on icon at bounding box center [654, 69] width 5 height 5
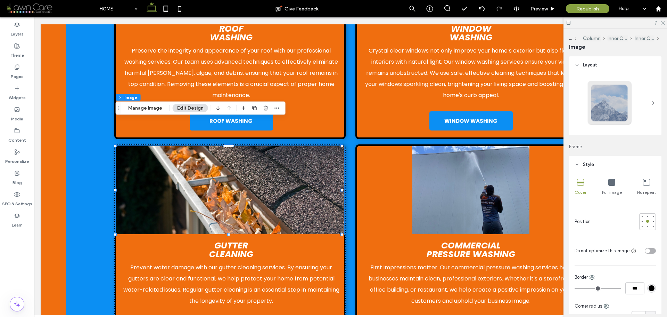
click at [611, 185] on icon at bounding box center [611, 182] width 7 height 7
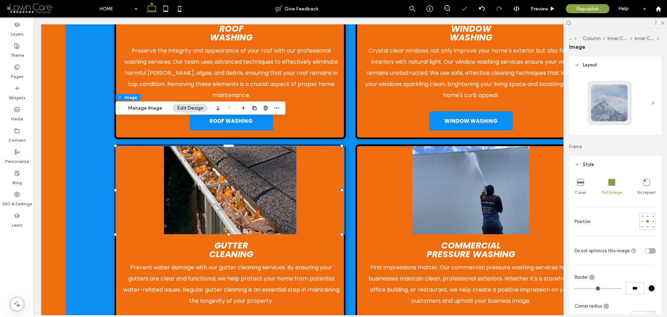
click at [582, 183] on icon at bounding box center [580, 182] width 7 height 7
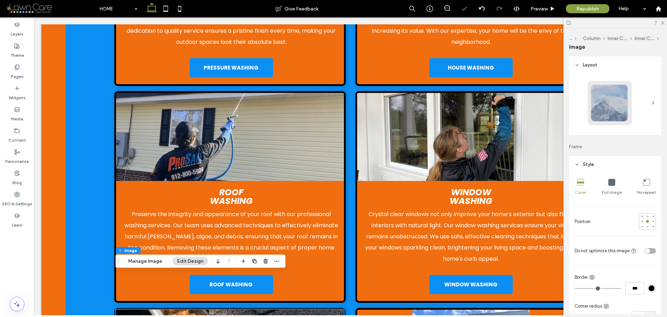
scroll to position [1463, 0]
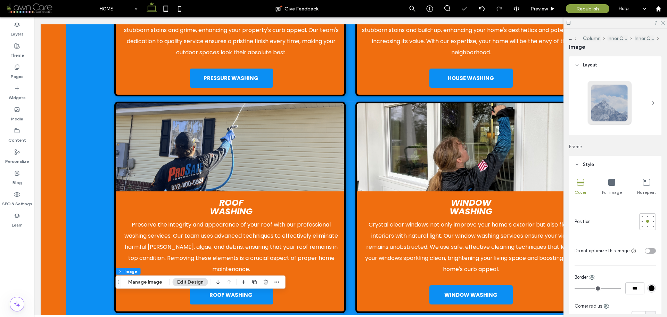
click at [461, 124] on img at bounding box center [471, 147] width 228 height 88
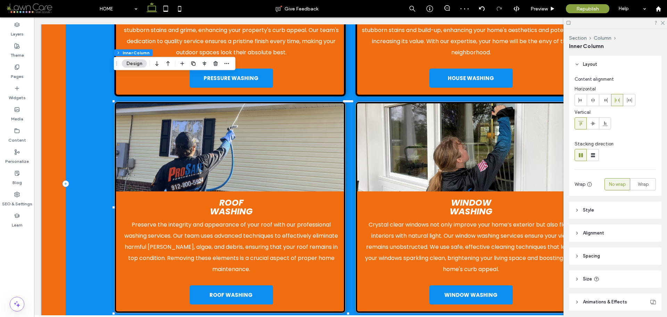
click at [468, 125] on img at bounding box center [471, 147] width 228 height 88
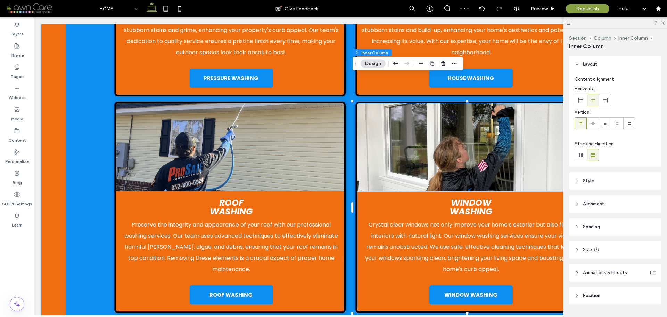
click at [498, 134] on img at bounding box center [471, 147] width 228 height 88
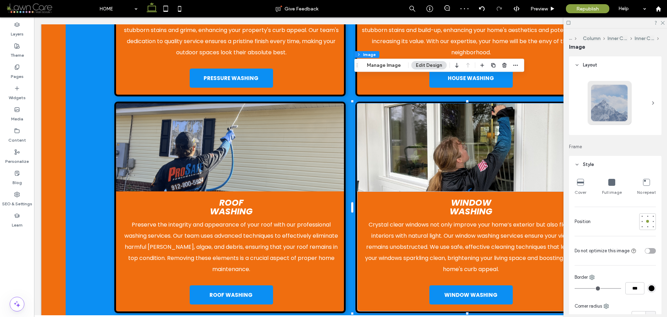
type input "*"
click at [609, 183] on icon at bounding box center [611, 182] width 7 height 7
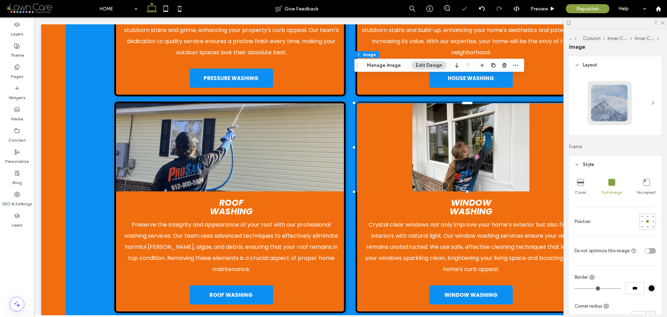
click at [581, 182] on icon at bounding box center [580, 182] width 7 height 7
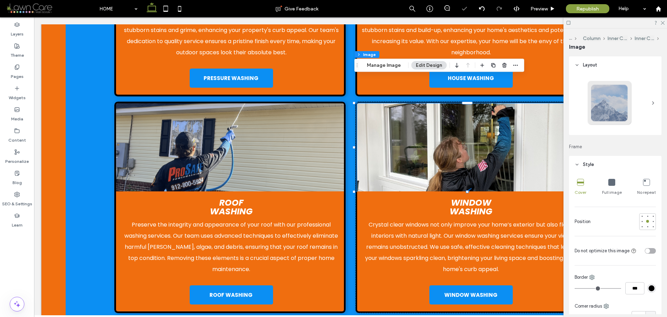
click at [269, 128] on img at bounding box center [230, 147] width 228 height 88
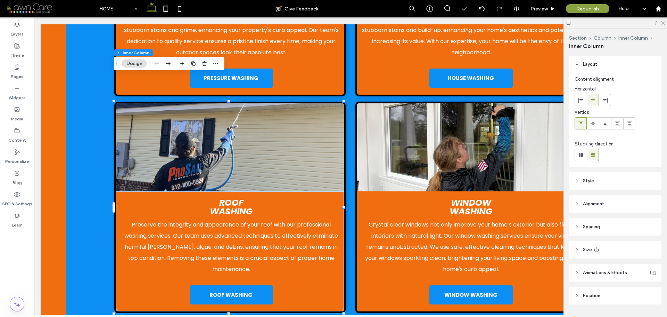
click at [269, 128] on img at bounding box center [230, 147] width 228 height 88
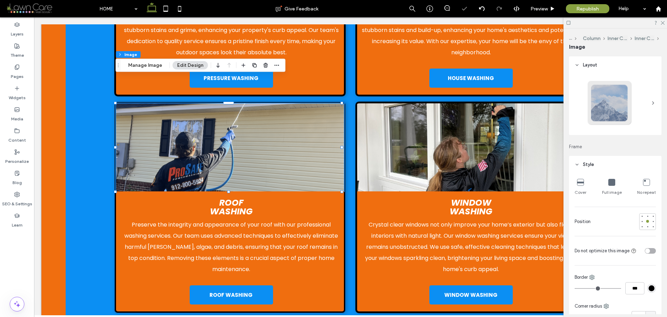
type input "*"
click at [609, 182] on icon at bounding box center [611, 182] width 7 height 7
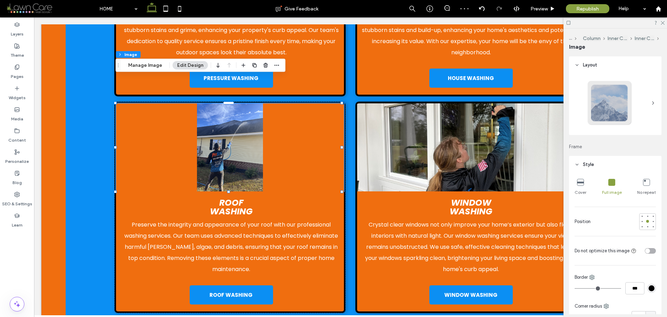
click at [576, 184] on div "Cover" at bounding box center [581, 187] width 12 height 22
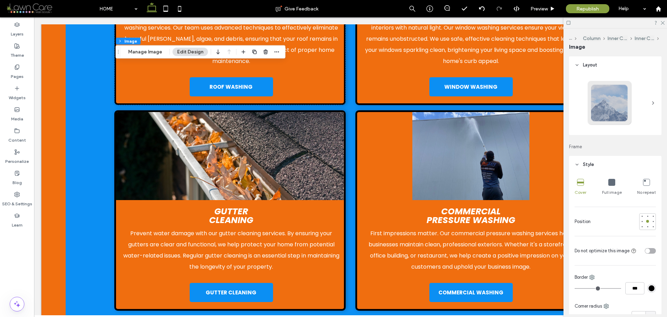
scroll to position [1671, 0]
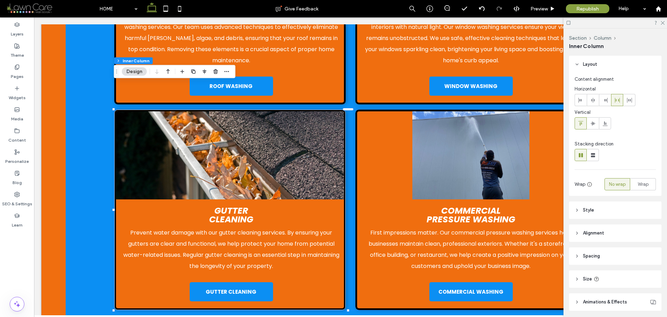
click at [494, 140] on img at bounding box center [471, 155] width 228 height 88
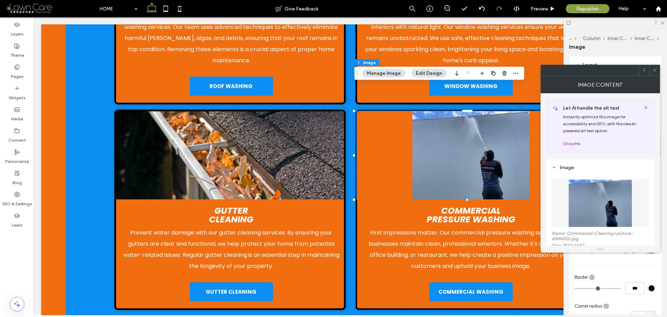
click at [659, 70] on div at bounding box center [654, 70] width 10 height 10
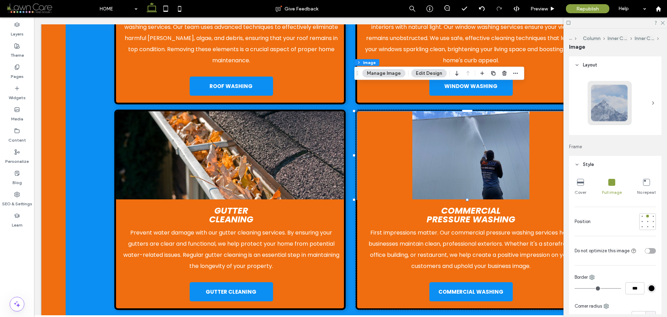
click at [654, 74] on div at bounding box center [615, 104] width 92 height 61
click at [576, 182] on div "Cover" at bounding box center [581, 187] width 12 height 22
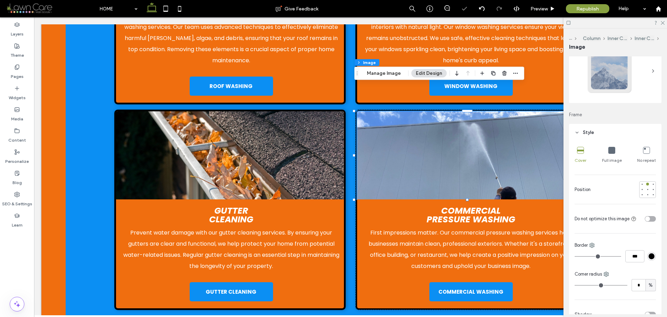
scroll to position [35, 0]
click at [645, 188] on div at bounding box center [647, 186] width 5 height 5
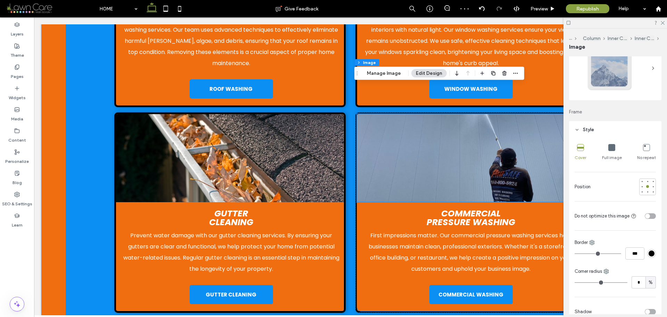
scroll to position [1671, 0]
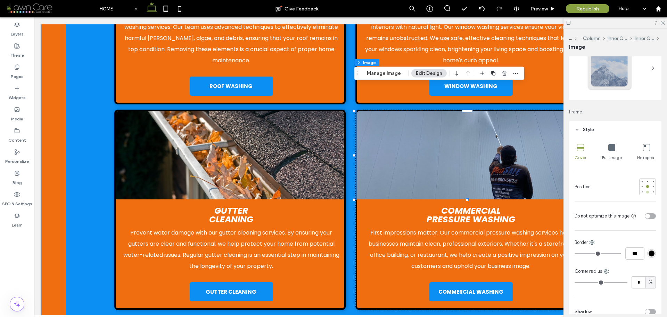
click at [646, 192] on div at bounding box center [647, 191] width 3 height 3
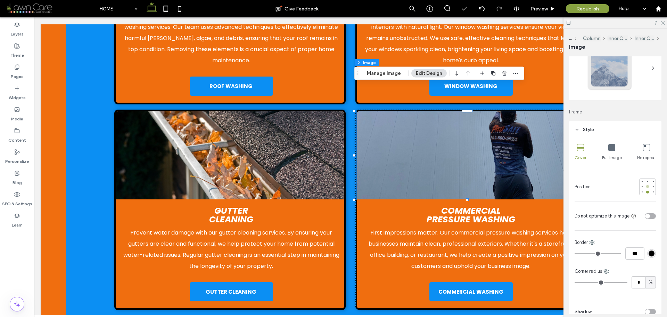
click at [645, 188] on div at bounding box center [647, 186] width 5 height 5
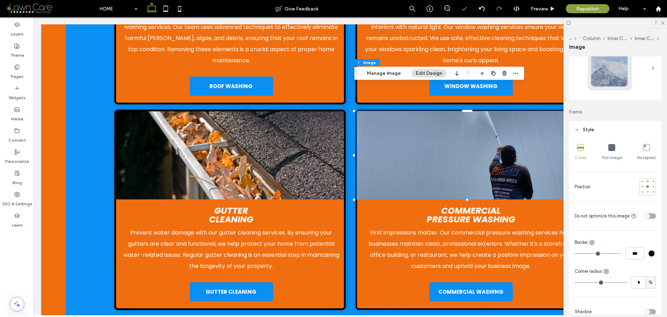
click at [646, 181] on div at bounding box center [647, 181] width 3 height 3
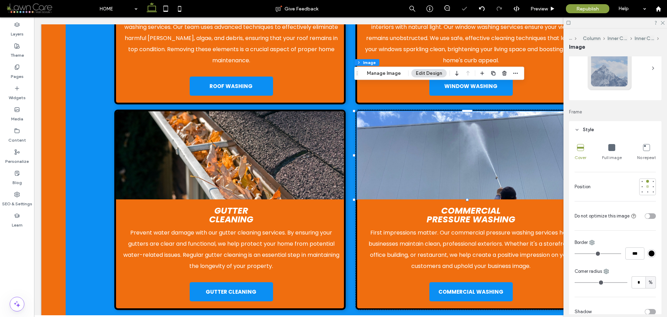
click at [646, 186] on div at bounding box center [647, 186] width 3 height 3
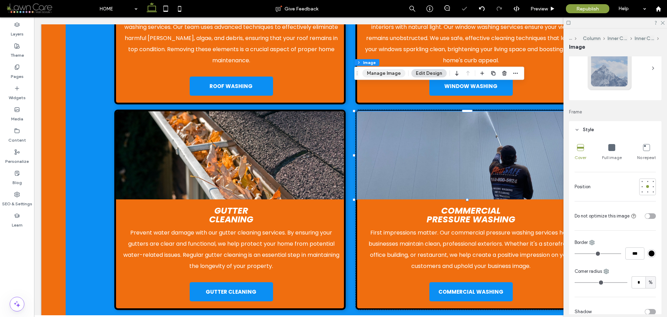
click at [394, 76] on button "Manage Image" at bounding box center [383, 73] width 43 height 8
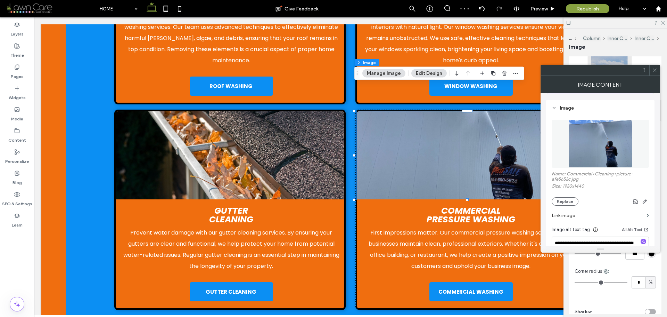
scroll to position [104, 0]
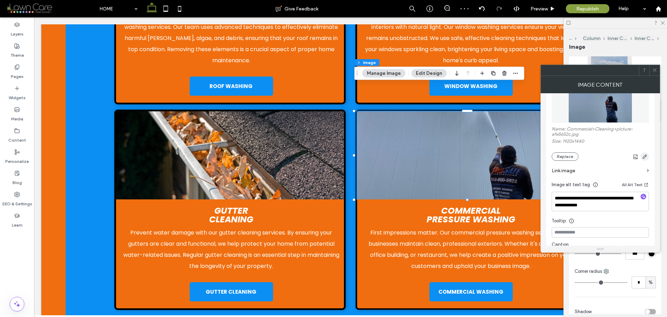
click at [646, 157] on use "button" at bounding box center [645, 156] width 4 height 4
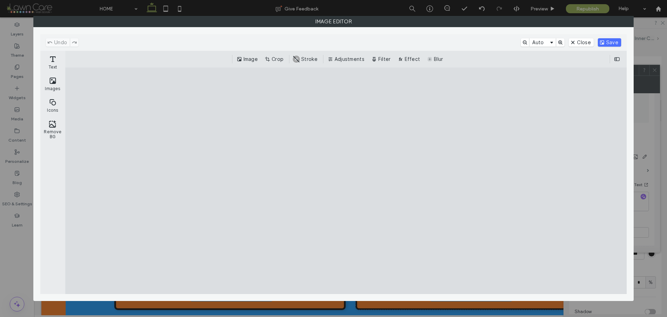
drag, startPoint x: 278, startPoint y: 59, endPoint x: 280, endPoint y: 63, distance: 5.1
click at [278, 58] on button "Crop" at bounding box center [274, 59] width 23 height 8
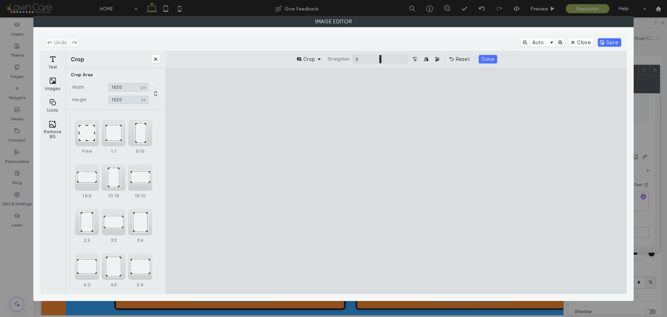
type input "****"
drag, startPoint x: 397, startPoint y: 271, endPoint x: 483, endPoint y: 216, distance: 101.1
click at [396, 180] on cesdk-canvas "Editor canvas" at bounding box center [396, 180] width 0 height 0
click at [527, 19] on label "Image Editor" at bounding box center [334, 21] width 600 height 10
click at [396, 180] on cesdk-canvas "Editor canvas" at bounding box center [396, 180] width 0 height 0
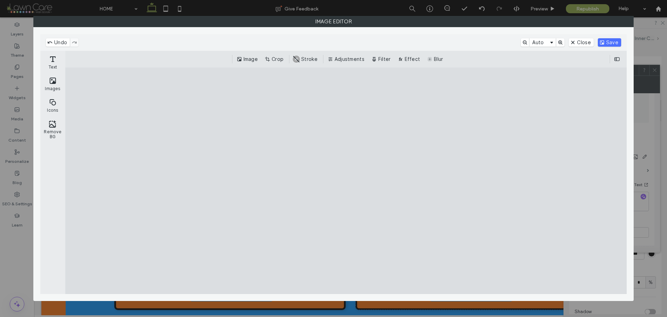
click at [346, 180] on cesdk-canvas "Editor canvas" at bounding box center [346, 180] width 0 height 0
click at [271, 59] on button "Crop" at bounding box center [274, 59] width 23 height 8
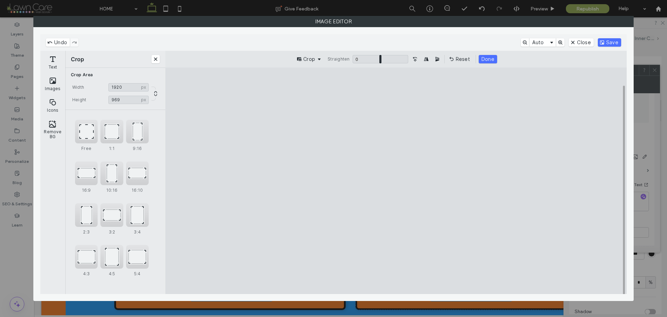
drag, startPoint x: 395, startPoint y: 273, endPoint x: 404, endPoint y: 266, distance: 11.5
click at [396, 180] on cesdk-canvas "Editor canvas" at bounding box center [396, 180] width 0 height 0
type input "***"
click at [396, 180] on cesdk-canvas "Editor canvas" at bounding box center [396, 180] width 0 height 0
click at [489, 57] on button "Done" at bounding box center [488, 59] width 18 height 8
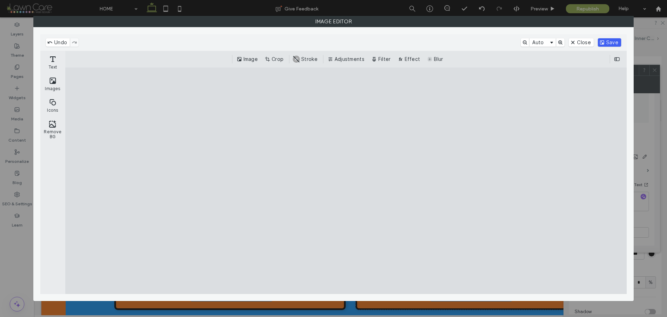
click at [607, 40] on button "Save" at bounding box center [609, 42] width 23 height 8
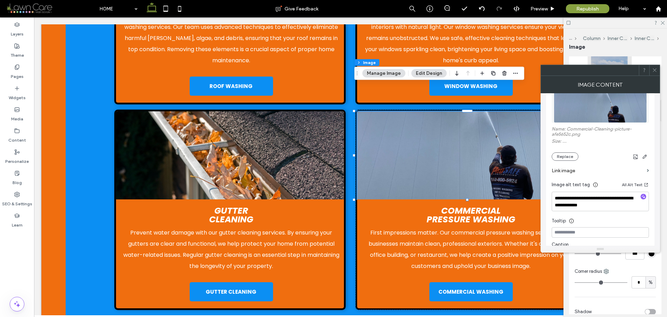
click at [656, 73] on span at bounding box center [654, 70] width 5 height 10
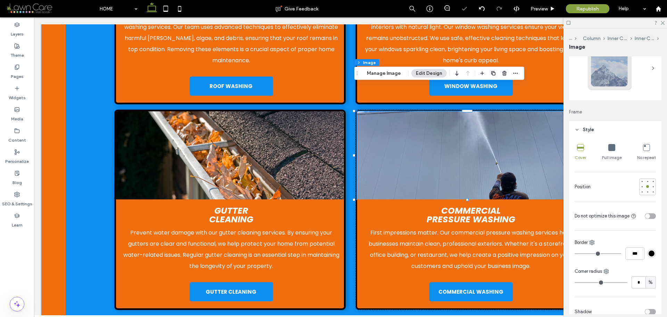
click at [614, 147] on div "Full image" at bounding box center [612, 152] width 20 height 22
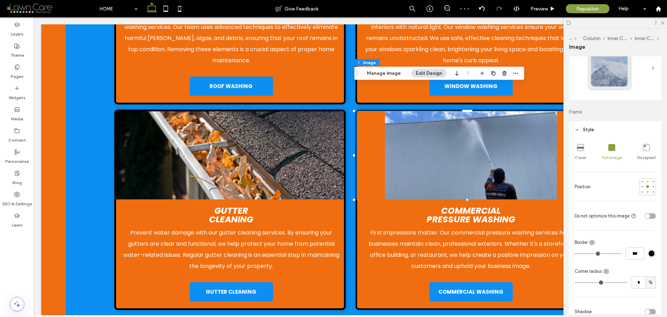
click at [583, 148] on icon at bounding box center [580, 147] width 7 height 7
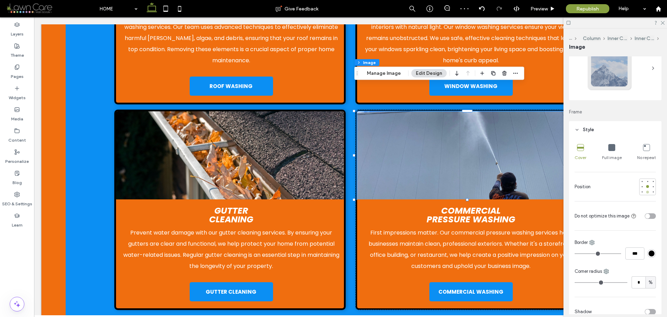
click at [645, 193] on div at bounding box center [647, 191] width 5 height 5
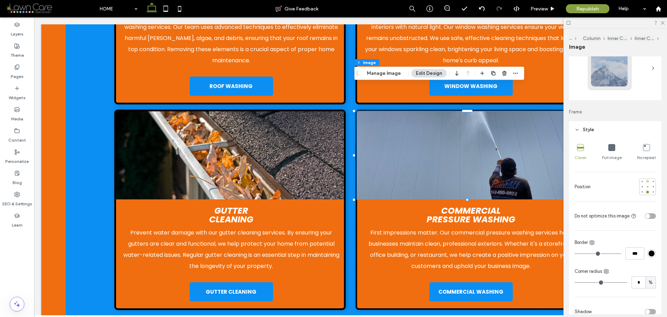
click at [646, 180] on div at bounding box center [647, 181] width 3 height 3
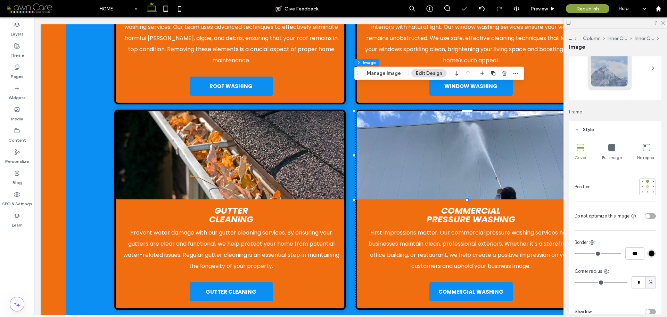
click at [646, 184] on div at bounding box center [647, 186] width 5 height 5
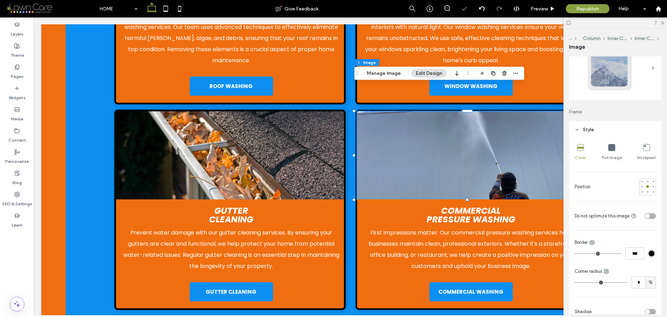
click at [611, 148] on icon at bounding box center [611, 147] width 7 height 7
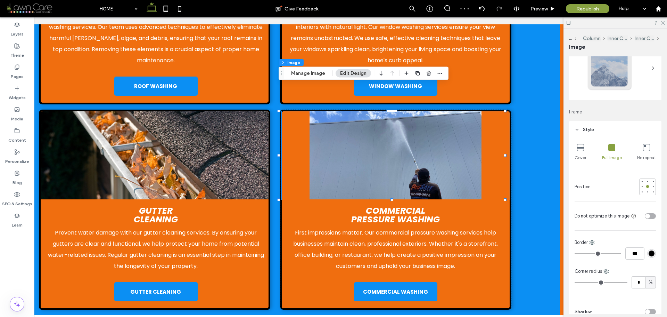
scroll to position [0, 76]
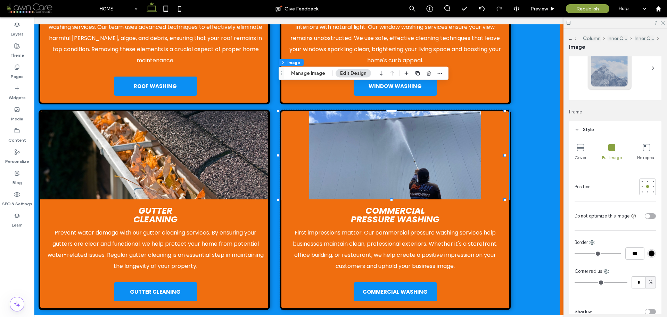
click at [582, 149] on icon at bounding box center [580, 147] width 7 height 7
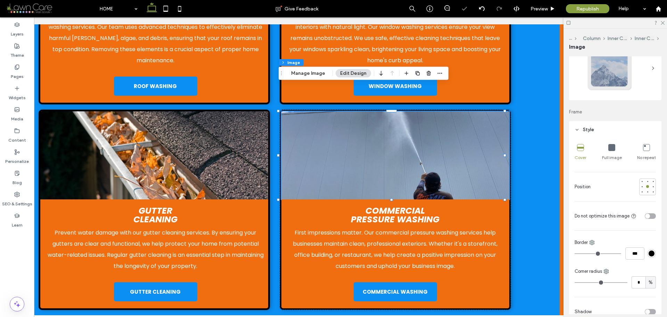
click at [643, 195] on div at bounding box center [647, 186] width 17 height 17
click at [643, 194] on div at bounding box center [647, 186] width 17 height 17
click at [645, 190] on div at bounding box center [647, 191] width 5 height 5
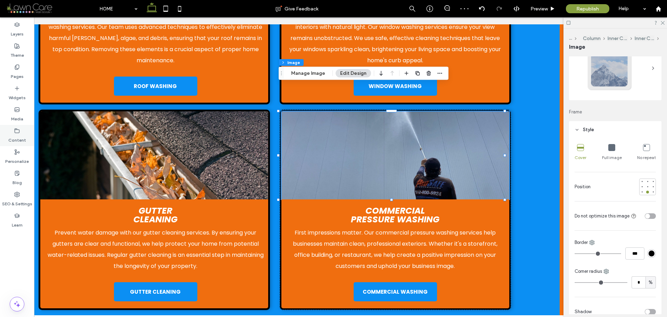
click at [14, 131] on icon at bounding box center [17, 131] width 6 height 6
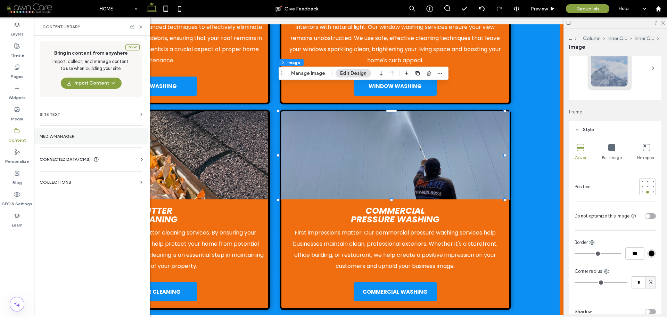
click at [64, 131] on section "Media Manager" at bounding box center [91, 136] width 114 height 16
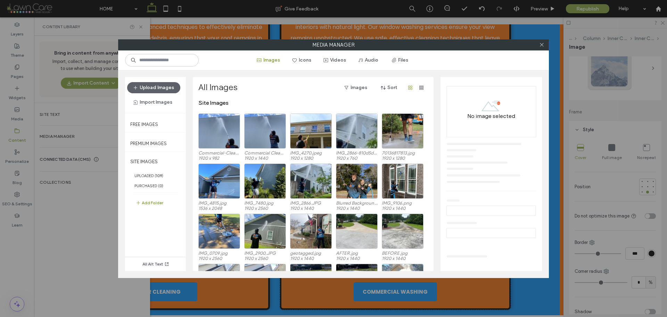
click at [538, 46] on div at bounding box center [541, 45] width 10 height 10
click at [541, 44] on use at bounding box center [541, 44] width 3 height 3
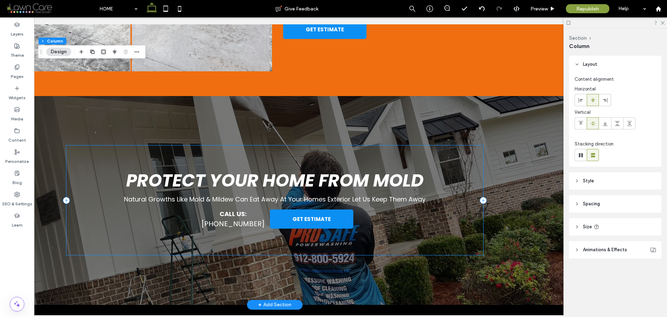
scroll to position [2227, 0]
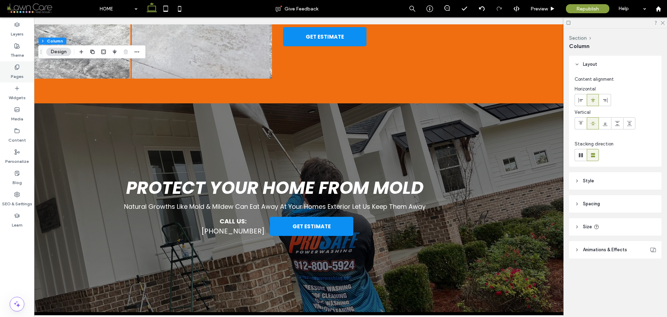
click at [16, 68] on use at bounding box center [17, 67] width 4 height 5
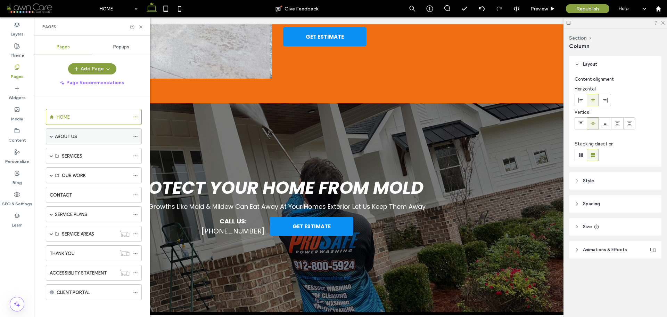
click at [50, 136] on span at bounding box center [51, 135] width 3 height 3
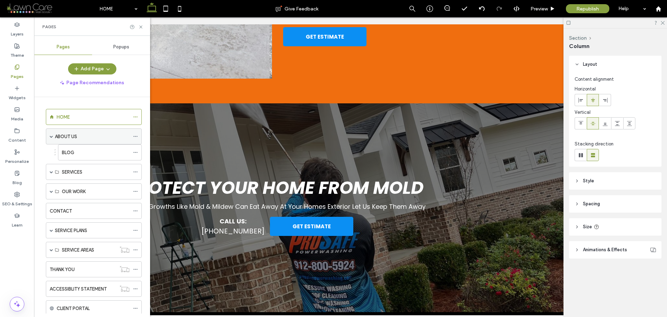
click at [89, 140] on div "ABOUT US" at bounding box center [92, 136] width 75 height 15
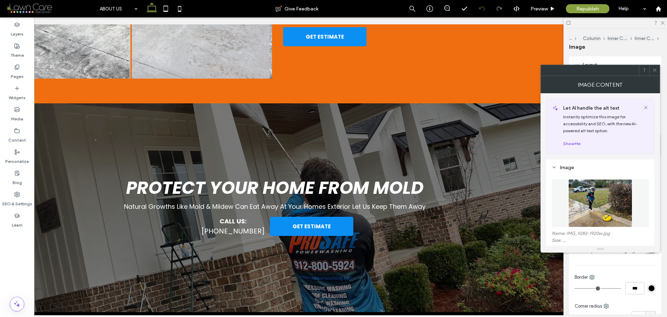
type input "*"
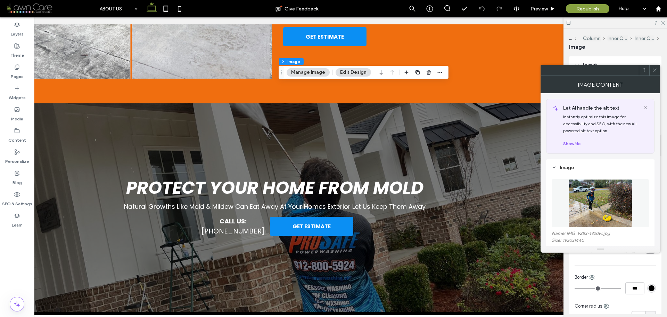
click at [632, 212] on img at bounding box center [600, 203] width 64 height 48
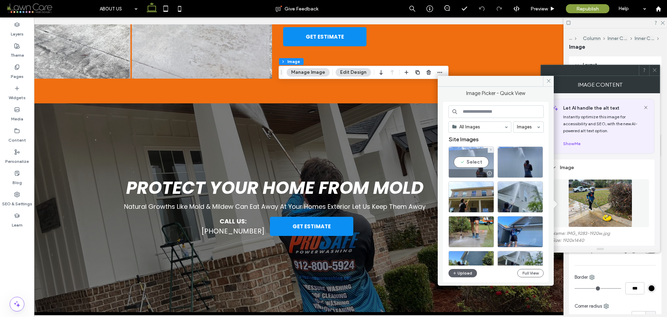
click at [478, 162] on div "Select" at bounding box center [472, 161] width 46 height 31
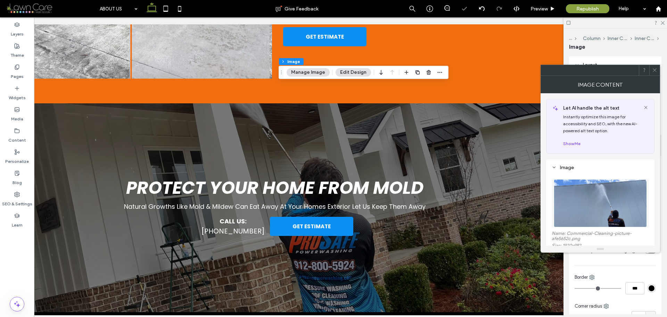
click at [655, 72] on icon at bounding box center [654, 69] width 5 height 5
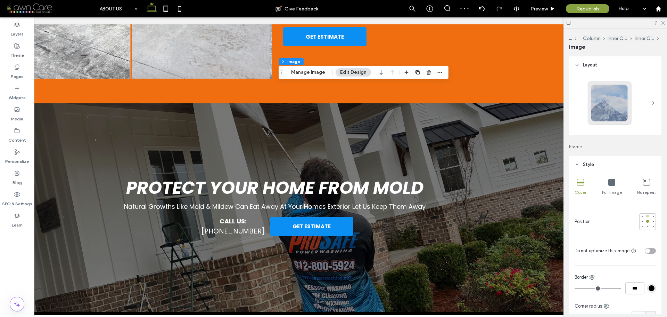
click at [645, 217] on div at bounding box center [647, 215] width 5 height 5
click at [646, 222] on div at bounding box center [647, 221] width 3 height 3
click at [646, 226] on div at bounding box center [647, 226] width 3 height 3
click at [15, 68] on use at bounding box center [17, 67] width 4 height 5
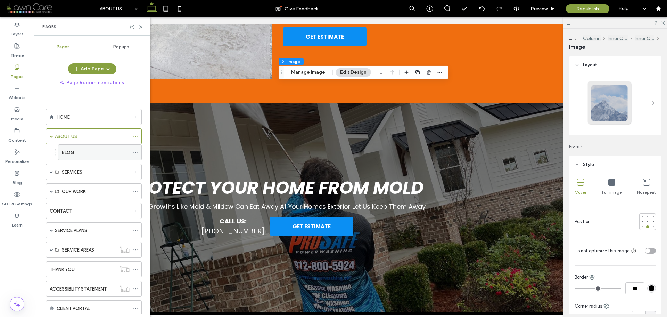
click at [78, 154] on div "BLOG" at bounding box center [96, 152] width 68 height 7
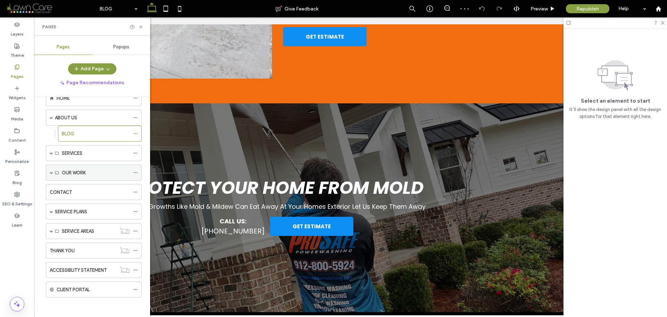
scroll to position [20, 0]
click at [52, 153] on span at bounding box center [51, 151] width 3 height 15
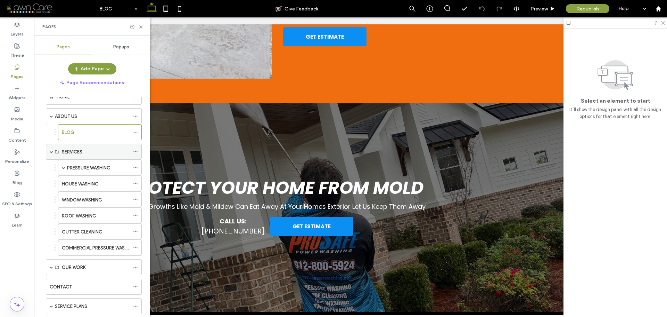
click at [85, 156] on div "SERVICES" at bounding box center [96, 151] width 68 height 15
click at [89, 170] on label "PRESSURE WASHING" at bounding box center [88, 168] width 43 height 12
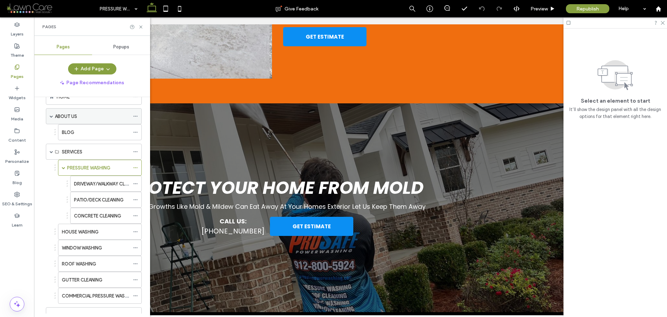
click at [51, 115] on span at bounding box center [51, 115] width 3 height 3
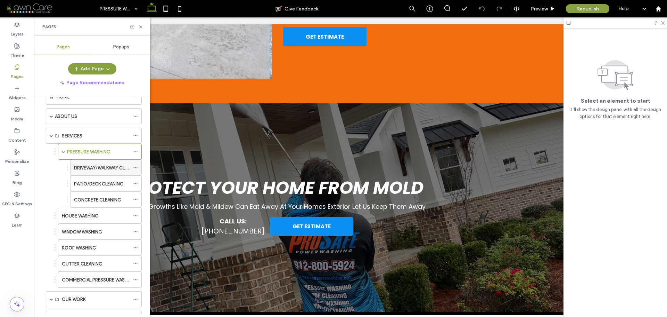
click at [109, 167] on label "DRIVEWAY/WALKWAY CLEANING" at bounding box center [107, 168] width 67 height 12
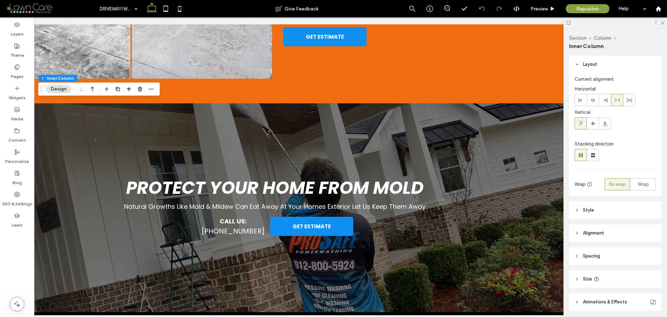
scroll to position [47, 0]
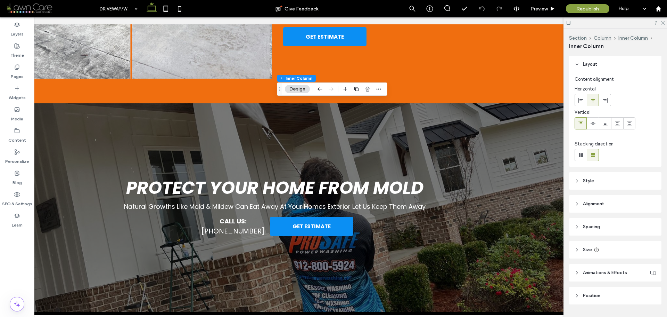
type input "**"
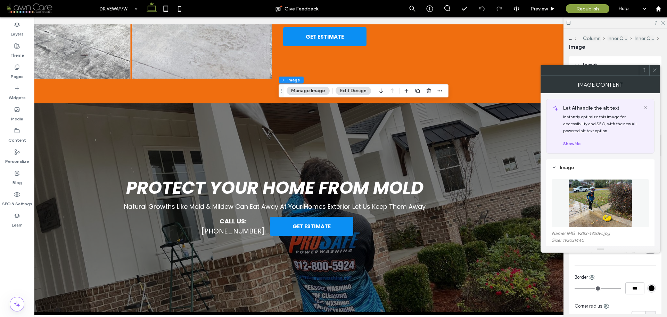
click at [609, 203] on img at bounding box center [600, 203] width 64 height 48
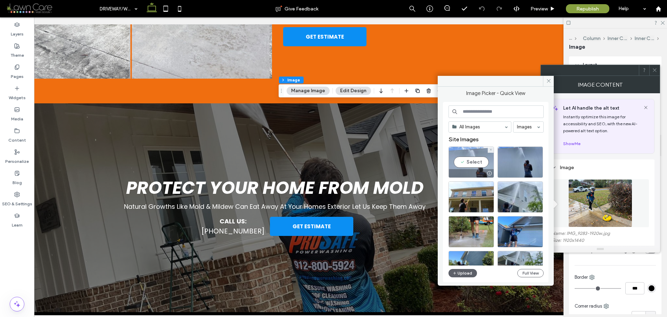
click at [474, 164] on div "Select" at bounding box center [472, 161] width 46 height 31
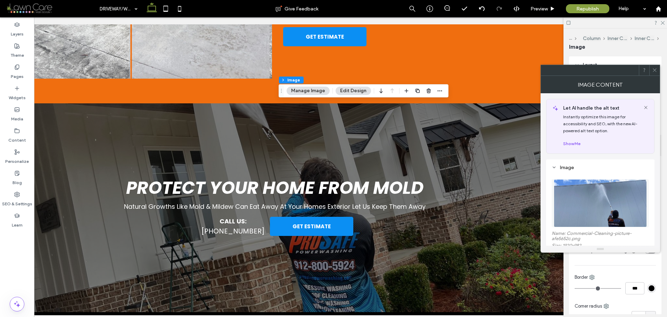
click at [657, 71] on icon at bounding box center [654, 69] width 5 height 5
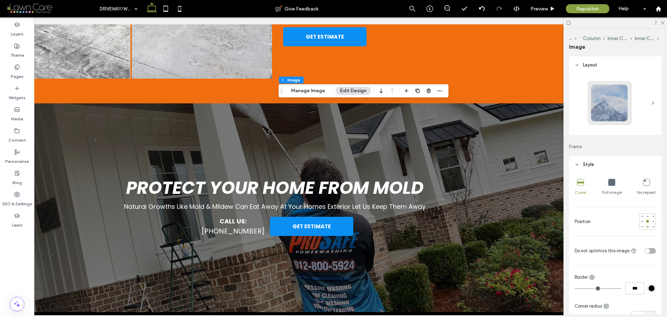
click at [646, 227] on div at bounding box center [647, 226] width 3 height 3
click at [23, 68] on div "Pages" at bounding box center [17, 71] width 34 height 21
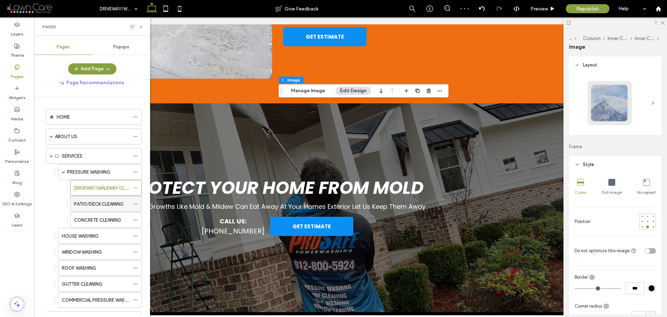
click at [100, 200] on label "PATIO/DECK CLEANING" at bounding box center [99, 204] width 50 height 12
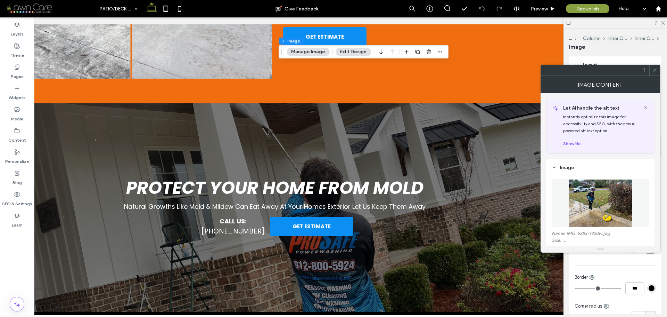
type input "*"
click at [617, 197] on img at bounding box center [600, 203] width 64 height 48
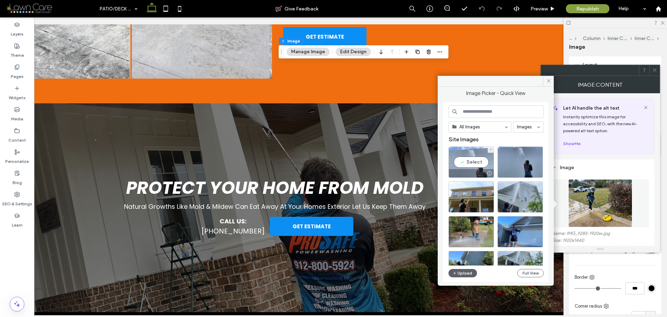
click at [479, 163] on div "Select" at bounding box center [472, 161] width 46 height 31
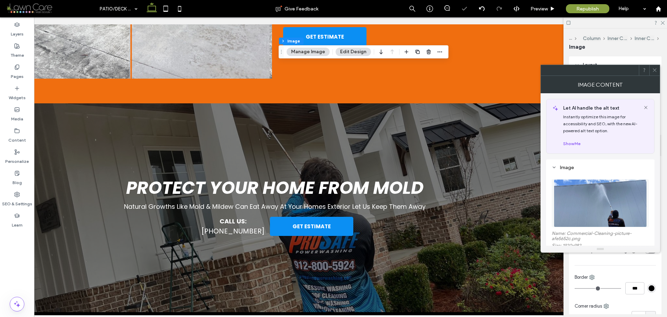
click at [657, 68] on icon at bounding box center [654, 69] width 5 height 5
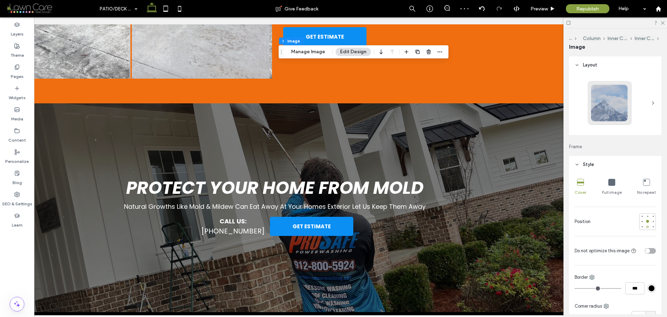
click at [646, 226] on div at bounding box center [647, 226] width 5 height 5
